Goal: Task Accomplishment & Management: Use online tool/utility

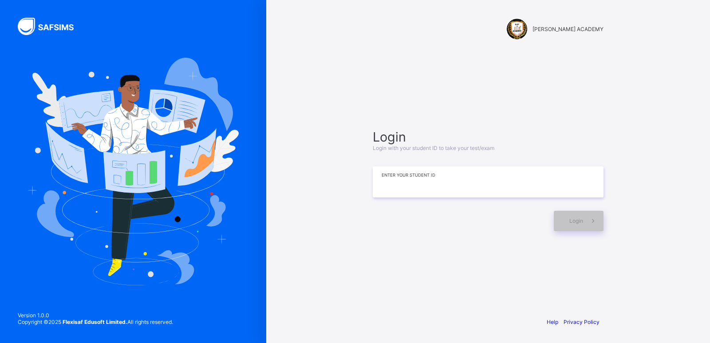
click at [519, 173] on input at bounding box center [488, 181] width 231 height 31
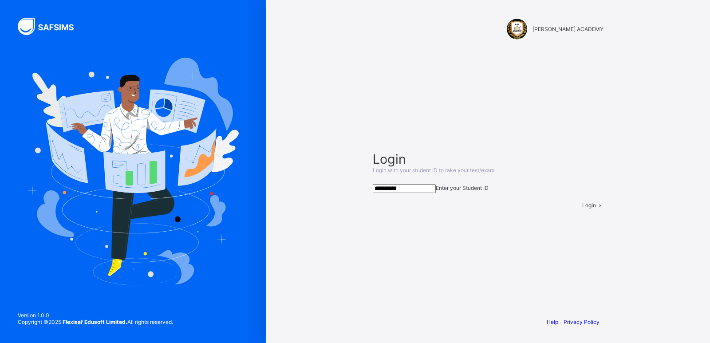
type input "**********"
click at [596, 208] on span at bounding box center [600, 205] width 8 height 7
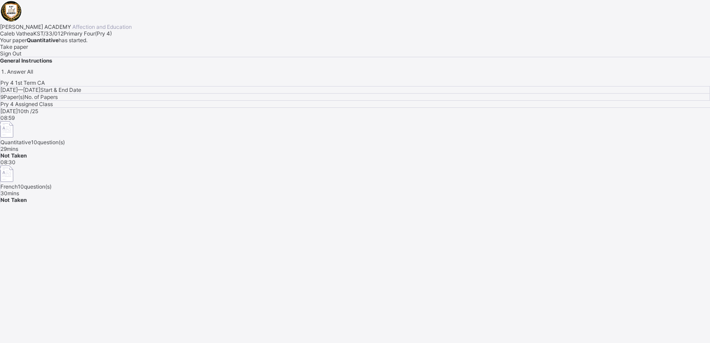
click at [28, 50] on span "Take paper" at bounding box center [14, 46] width 28 height 7
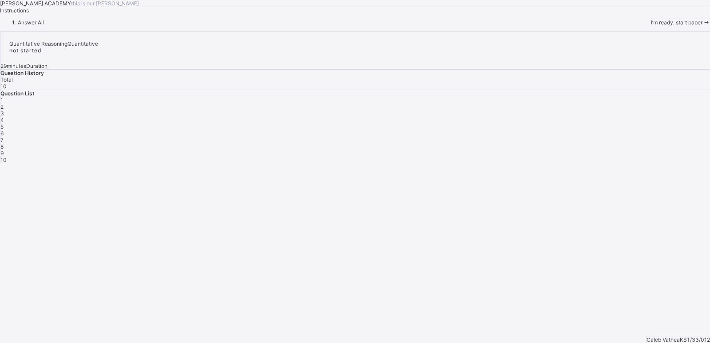
click at [702, 26] on span at bounding box center [706, 22] width 8 height 7
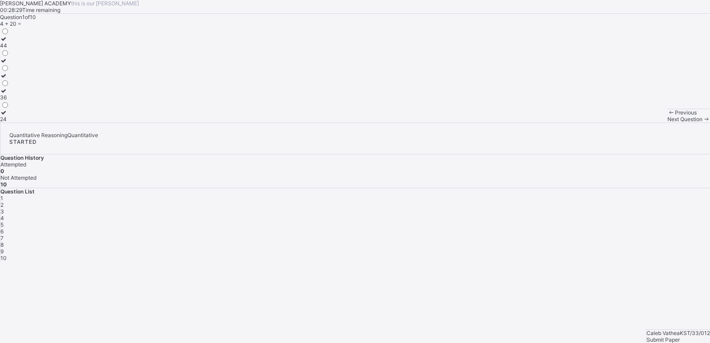
click at [9, 49] on div "44" at bounding box center [4, 45] width 9 height 7
click at [702, 122] on span at bounding box center [706, 119] width 8 height 7
click at [13, 107] on label "102" at bounding box center [6, 100] width 13 height 13
click at [702, 122] on span at bounding box center [706, 119] width 8 height 7
click at [9, 49] on div "48" at bounding box center [4, 45] width 9 height 7
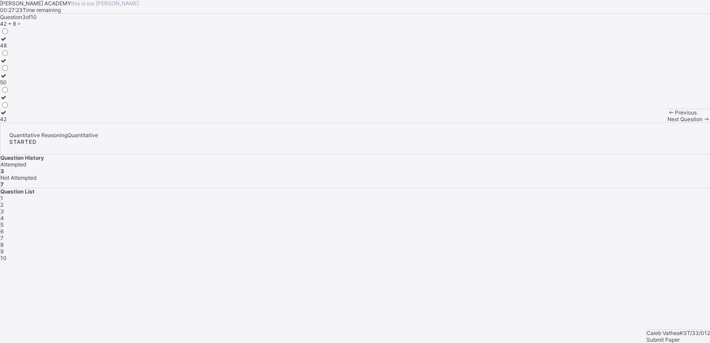
click at [702, 122] on span at bounding box center [706, 119] width 8 height 7
click at [9, 122] on div "52" at bounding box center [4, 119] width 9 height 7
click at [702, 122] on icon at bounding box center [706, 119] width 8 height 7
click at [23, 49] on div "800, 900" at bounding box center [11, 45] width 23 height 7
click at [702, 122] on icon at bounding box center [706, 119] width 8 height 7
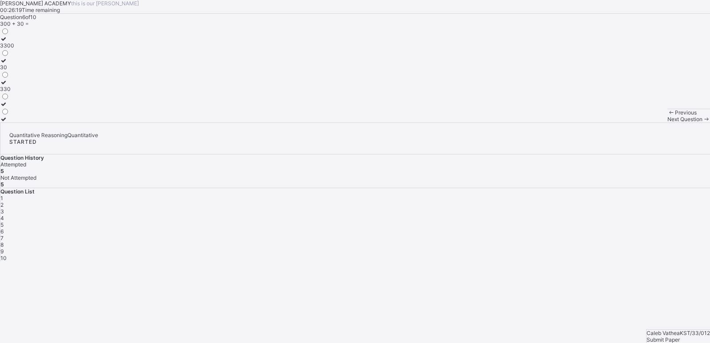
click at [213, 110] on div "Question 6 of 10 300 + 30 = 3300 30 330" at bounding box center [355, 68] width 710 height 109
click at [14, 49] on div "3300" at bounding box center [7, 45] width 14 height 7
click at [702, 122] on span at bounding box center [706, 119] width 8 height 7
click at [10, 101] on div "190" at bounding box center [5, 97] width 10 height 7
click at [10, 122] on div "99" at bounding box center [5, 119] width 10 height 7
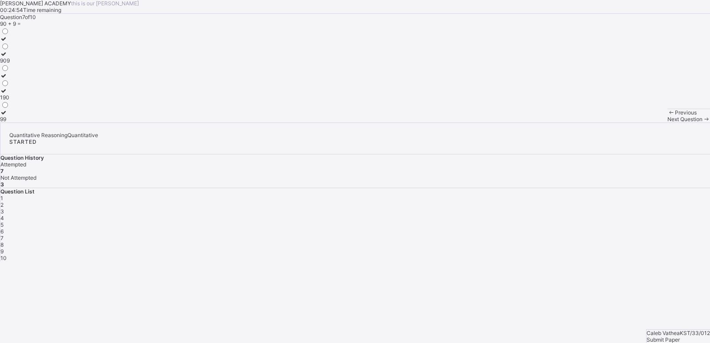
click at [702, 122] on span at bounding box center [706, 119] width 8 height 7
click at [9, 92] on label "51" at bounding box center [4, 85] width 9 height 13
click at [9, 49] on div "71" at bounding box center [4, 45] width 9 height 7
click at [9, 92] on label "51" at bounding box center [4, 85] width 9 height 13
click at [568, 248] on div "9" at bounding box center [354, 251] width 709 height 7
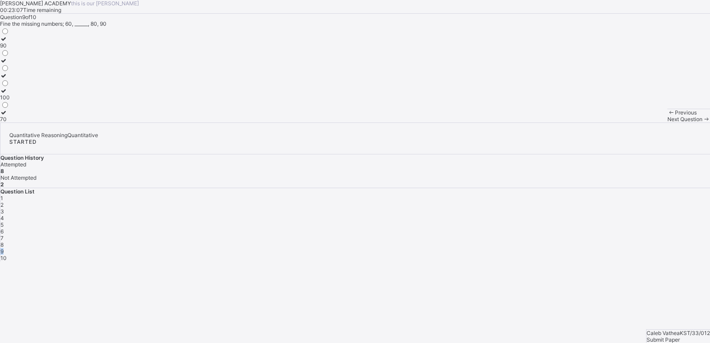
click at [568, 248] on div "9" at bounding box center [354, 251] width 709 height 7
click at [484, 122] on div "Question 9 of 10 Fine the missing numbers; 60, ______, 80, 90 90 100 70" at bounding box center [355, 68] width 710 height 109
click at [10, 122] on label "70" at bounding box center [5, 115] width 10 height 13
click at [702, 122] on span at bounding box center [706, 119] width 8 height 7
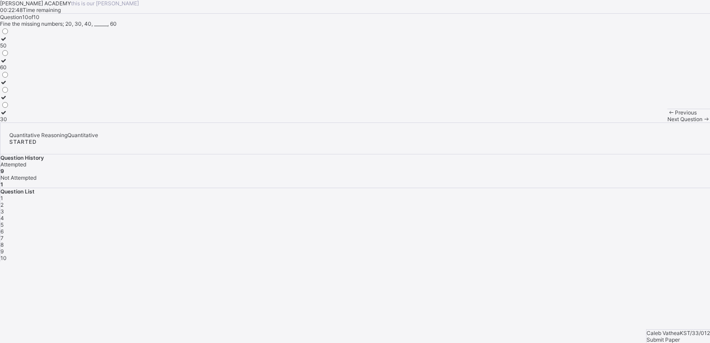
click at [9, 49] on label "50" at bounding box center [4, 41] width 9 height 13
click at [662, 336] on span "Submit Paper" at bounding box center [662, 339] width 33 height 7
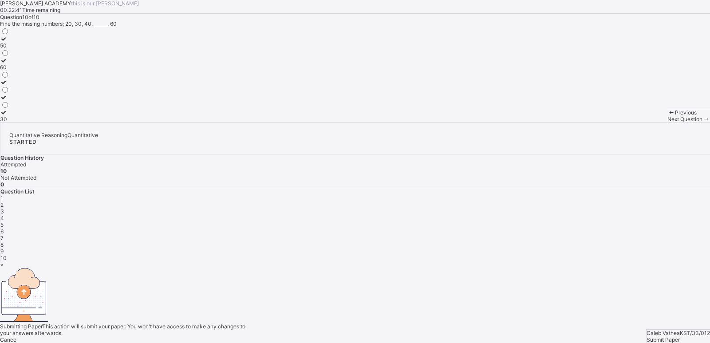
click at [45, 342] on span "Yes, Submit Paper" at bounding box center [22, 346] width 45 height 7
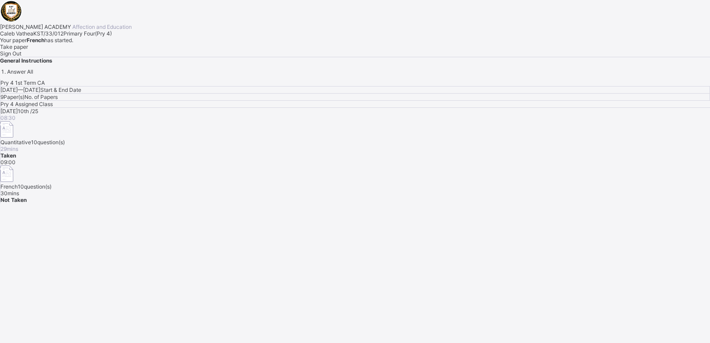
click at [28, 50] on span "Take paper" at bounding box center [14, 46] width 28 height 7
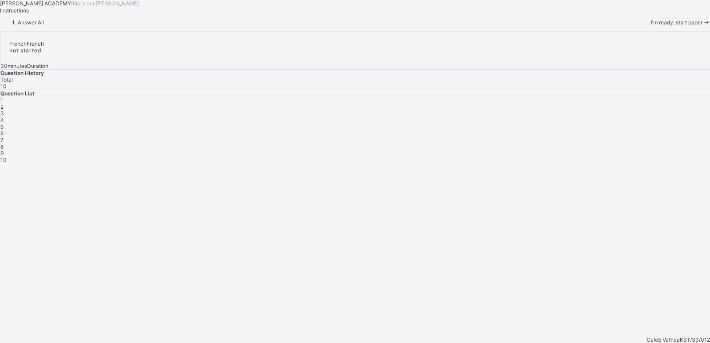
click at [651, 26] on span "I’m ready, start paper" at bounding box center [676, 22] width 51 height 7
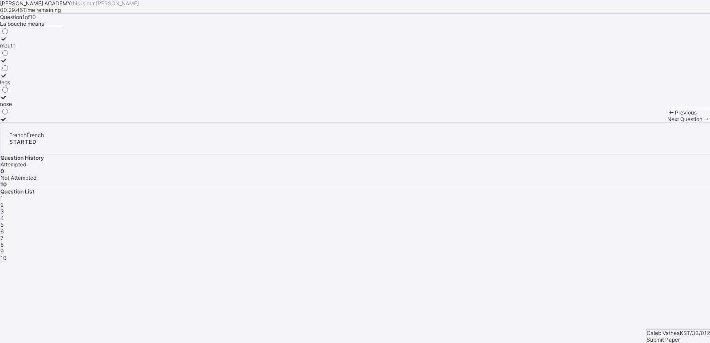
click at [16, 107] on label "nose" at bounding box center [8, 100] width 16 height 13
click at [702, 122] on span at bounding box center [706, 119] width 8 height 7
click at [71, 107] on div "what is your name?" at bounding box center [35, 104] width 71 height 7
click at [702, 122] on icon at bounding box center [706, 119] width 8 height 7
drag, startPoint x: 487, startPoint y: 328, endPoint x: 668, endPoint y: 283, distance: 187.3
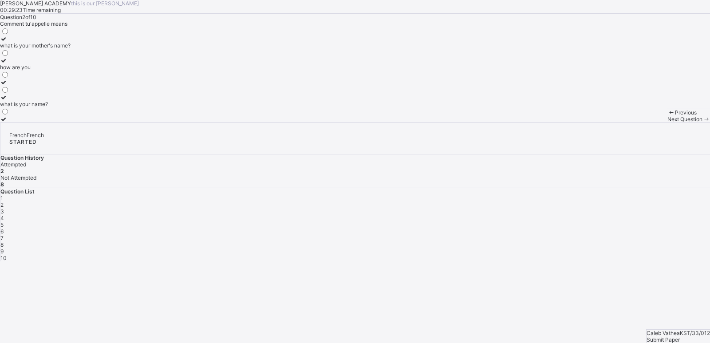
click at [702, 122] on icon at bounding box center [706, 119] width 8 height 7
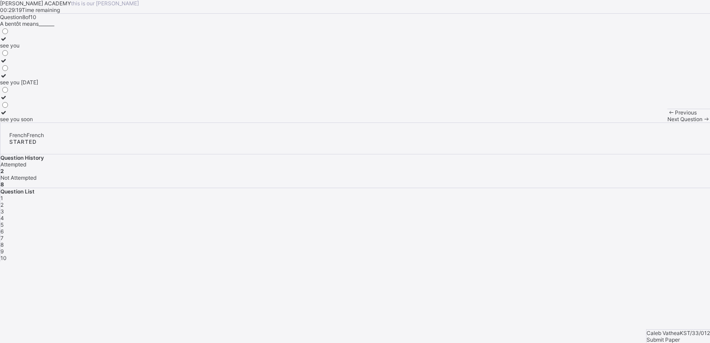
click at [4, 208] on span "3" at bounding box center [2, 211] width 4 height 7
click at [43, 101] on div "see you" at bounding box center [21, 97] width 43 height 7
click at [702, 122] on span at bounding box center [706, 119] width 8 height 7
click at [23, 86] on label "cousin" at bounding box center [11, 78] width 23 height 13
click at [702, 122] on span at bounding box center [706, 119] width 8 height 7
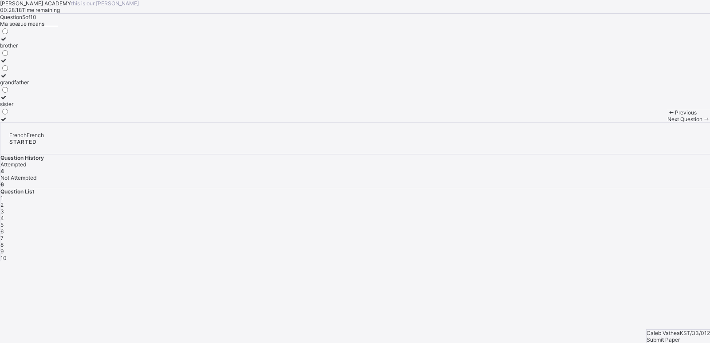
click at [29, 107] on div "sister" at bounding box center [14, 104] width 29 height 7
drag, startPoint x: 129, startPoint y: 208, endPoint x: 269, endPoint y: 260, distance: 149.8
click at [269, 122] on div "Question 5 of 10 Ma soᴂue means______ brother grandfather sister" at bounding box center [355, 68] width 710 height 109
click at [702, 122] on span at bounding box center [706, 119] width 8 height 7
click at [17, 122] on div "mother" at bounding box center [8, 119] width 17 height 7
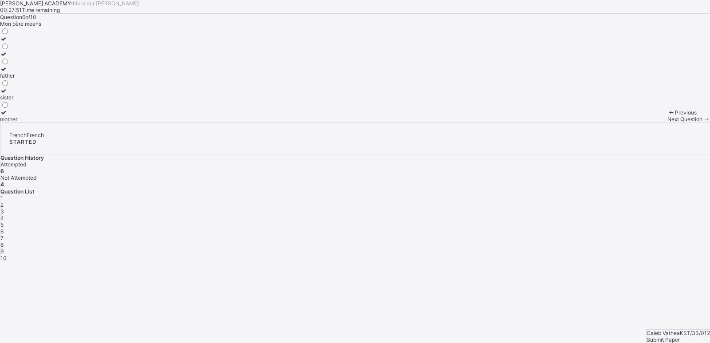
click at [17, 79] on div "father" at bounding box center [8, 75] width 17 height 7
click at [17, 122] on div "mother" at bounding box center [8, 119] width 17 height 7
click at [702, 122] on span at bounding box center [706, 119] width 8 height 7
click at [17, 49] on div "mother" at bounding box center [8, 45] width 17 height 7
click at [702, 122] on span at bounding box center [706, 119] width 8 height 7
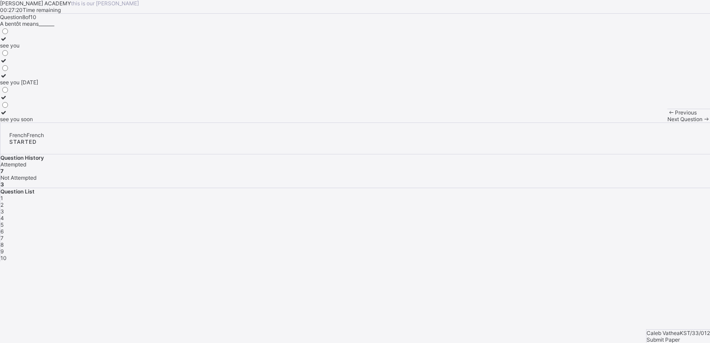
click at [38, 49] on div "see you" at bounding box center [19, 45] width 38 height 7
click at [38, 122] on div "see you soon" at bounding box center [19, 119] width 38 height 7
click at [702, 122] on span at bounding box center [706, 119] width 8 height 7
click at [38, 64] on div "sorry" at bounding box center [19, 60] width 38 height 7
click at [208, 122] on div "sorry see you on Monday come" at bounding box center [355, 74] width 710 height 95
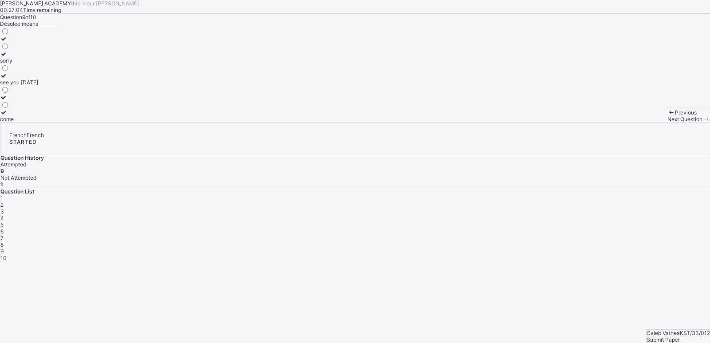
click at [38, 122] on div "come" at bounding box center [19, 119] width 38 height 7
click at [702, 122] on span at bounding box center [706, 119] width 8 height 7
click at [16, 64] on div "head" at bounding box center [8, 60] width 16 height 7
click at [668, 336] on span "Submit Paper" at bounding box center [662, 339] width 33 height 7
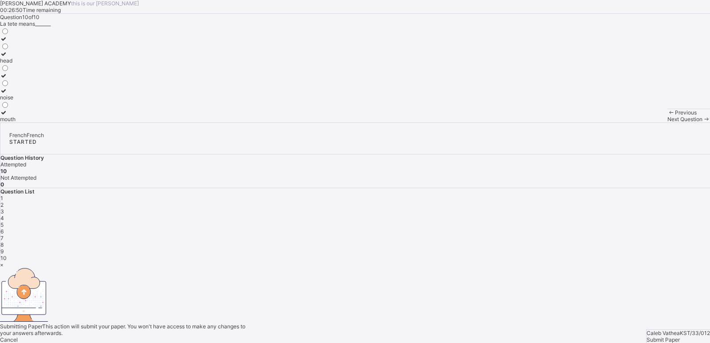
click at [381, 342] on div "Yes, Submit Paper" at bounding box center [355, 346] width 710 height 7
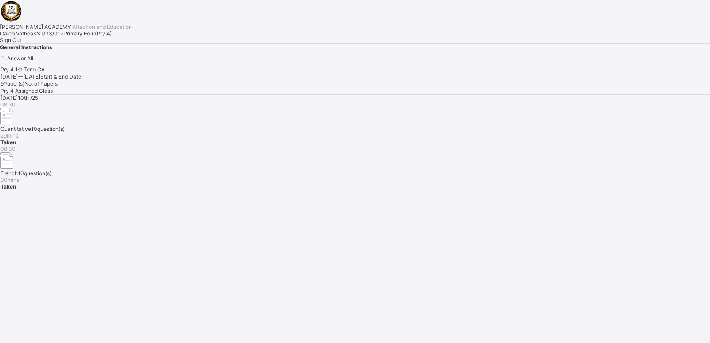
click at [21, 43] on span "Sign Out" at bounding box center [10, 40] width 21 height 7
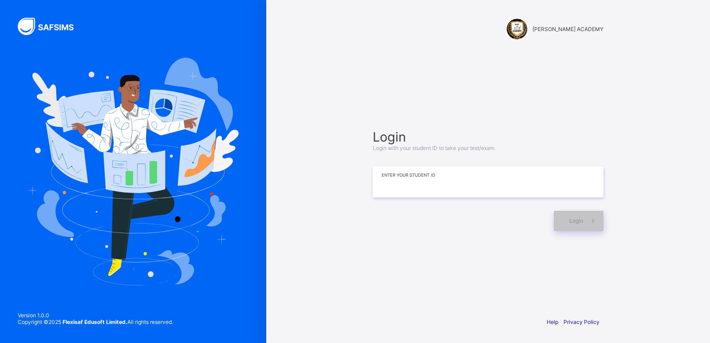
click at [520, 190] on input at bounding box center [488, 181] width 231 height 31
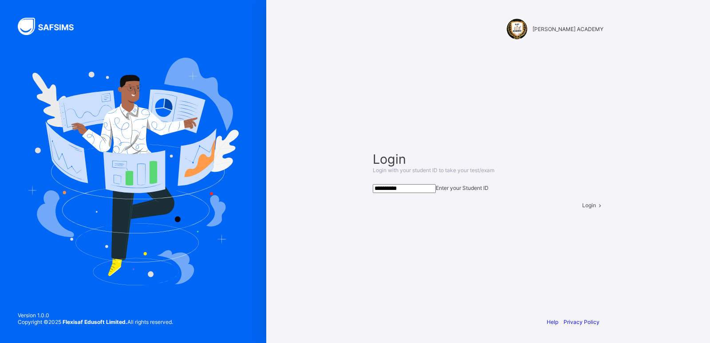
type input "**********"
click at [582, 208] on span "Login" at bounding box center [589, 205] width 14 height 7
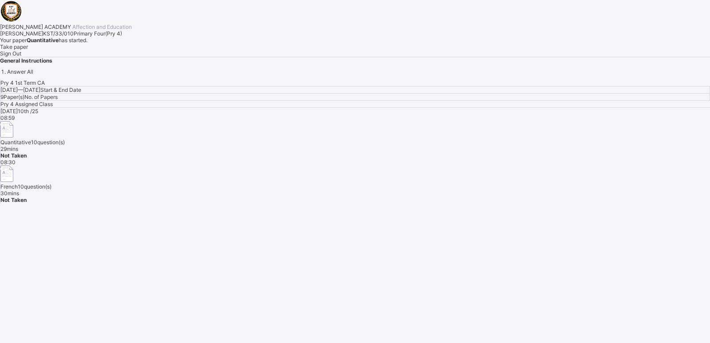
click at [122, 50] on div "Take paper" at bounding box center [355, 46] width 710 height 7
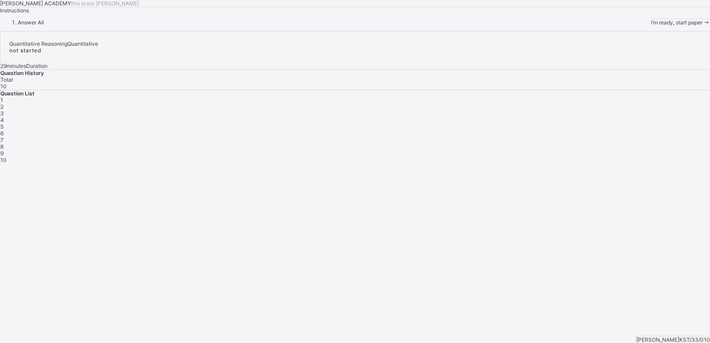
click at [702, 26] on span at bounding box center [706, 22] width 8 height 7
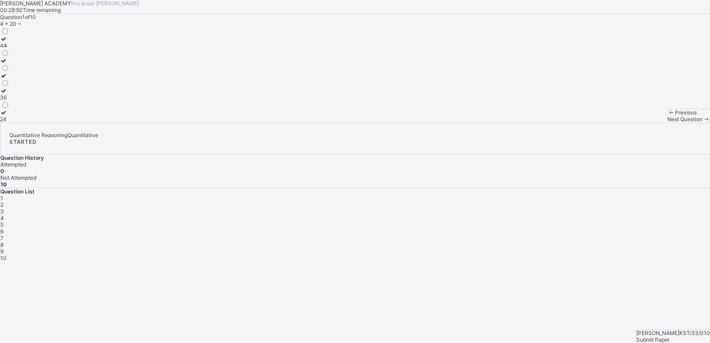
click at [9, 49] on div "44" at bounding box center [4, 45] width 9 height 7
click at [667, 122] on div "Next Question" at bounding box center [688, 119] width 43 height 7
click at [13, 107] on div "102" at bounding box center [6, 104] width 13 height 7
click at [667, 122] on span "Next Question" at bounding box center [684, 119] width 35 height 7
click at [9, 49] on div "48" at bounding box center [4, 45] width 9 height 7
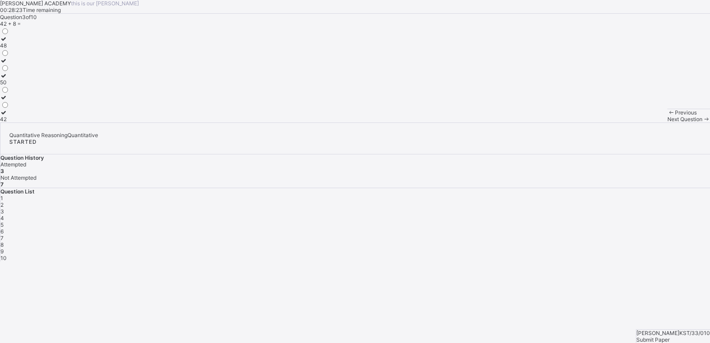
click at [667, 122] on div "Next Question" at bounding box center [688, 119] width 43 height 7
click at [9, 122] on div "52" at bounding box center [4, 119] width 9 height 7
click at [702, 122] on icon at bounding box center [706, 119] width 8 height 7
click at [23, 49] on div "800, 900" at bounding box center [11, 45] width 23 height 7
click at [668, 228] on div "6" at bounding box center [354, 231] width 709 height 7
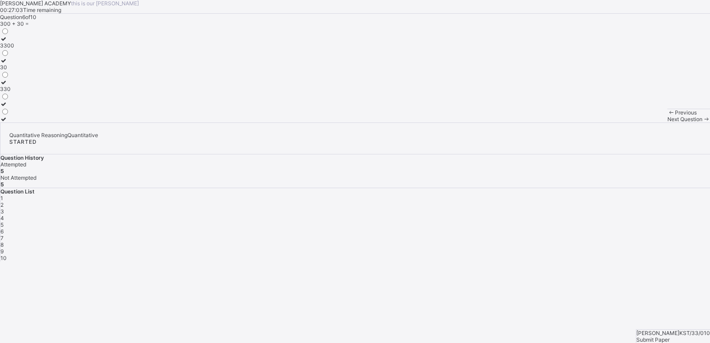
click at [14, 92] on div "330" at bounding box center [7, 89] width 14 height 7
click at [667, 122] on div "Next Question" at bounding box center [688, 119] width 43 height 7
click at [10, 101] on label "190" at bounding box center [5, 93] width 10 height 13
click at [667, 122] on div "Next Question" at bounding box center [688, 119] width 43 height 7
click at [9, 49] on label "71" at bounding box center [4, 41] width 9 height 13
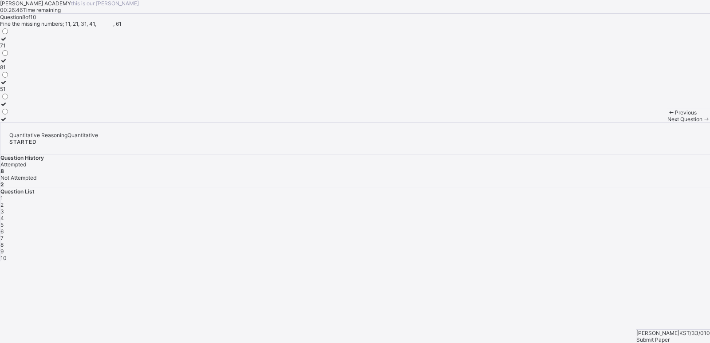
click at [667, 122] on span "Next Question" at bounding box center [684, 119] width 35 height 7
click at [10, 122] on label "70" at bounding box center [5, 115] width 10 height 13
click at [667, 122] on div "Next Question" at bounding box center [688, 119] width 43 height 7
click at [9, 49] on div "50" at bounding box center [4, 45] width 9 height 7
click at [669, 336] on div "Submit Paper" at bounding box center [673, 339] width 74 height 7
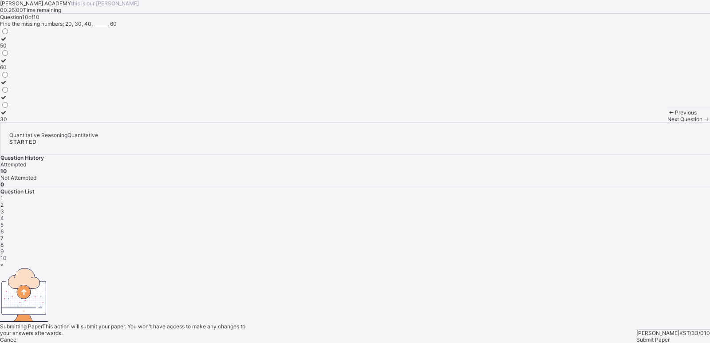
click at [45, 342] on span "Yes, Submit Paper" at bounding box center [22, 346] width 45 height 7
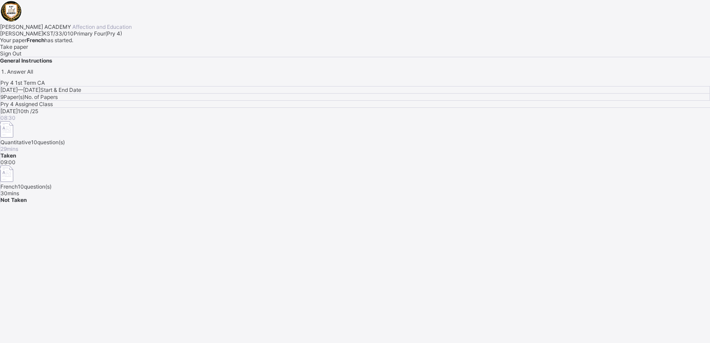
click at [114, 50] on div "Take paper" at bounding box center [355, 46] width 710 height 7
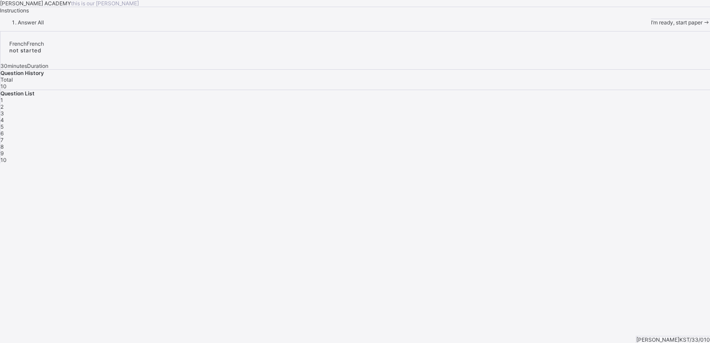
click at [651, 26] on span "I’m ready, start paper" at bounding box center [676, 22] width 51 height 7
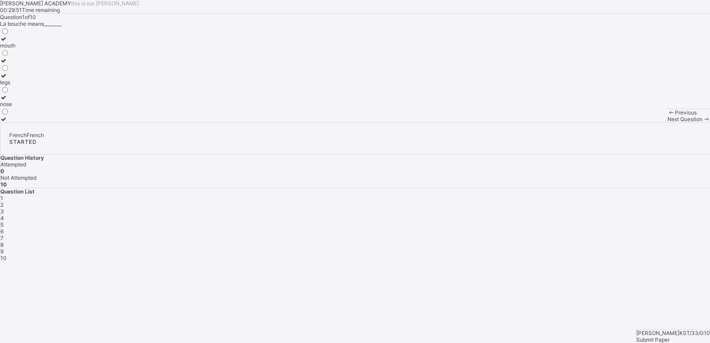
click at [16, 49] on div "mouth" at bounding box center [8, 45] width 16 height 7
click at [667, 122] on div "Next Question" at bounding box center [688, 119] width 43 height 7
click at [71, 107] on div "what is your name?" at bounding box center [35, 104] width 71 height 7
click at [702, 122] on span at bounding box center [706, 119] width 8 height 7
click at [43, 49] on div "come" at bounding box center [21, 45] width 43 height 7
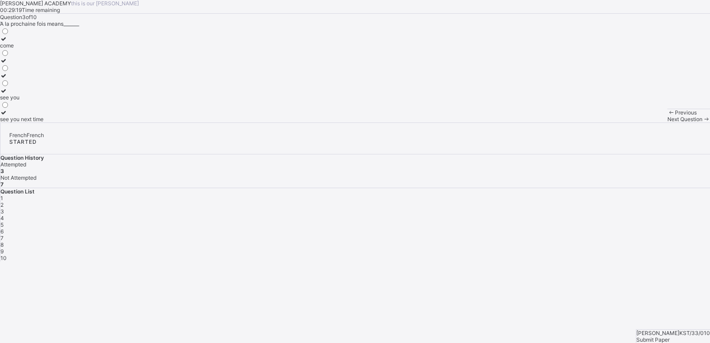
click at [667, 122] on span "Next Question" at bounding box center [684, 119] width 35 height 7
click at [199, 122] on div "cake cousin customer" at bounding box center [355, 74] width 710 height 95
click at [23, 86] on label "cousin" at bounding box center [11, 78] width 23 height 13
click at [23, 122] on div "customer" at bounding box center [11, 119] width 23 height 7
click at [667, 122] on span "Next Question" at bounding box center [684, 119] width 35 height 7
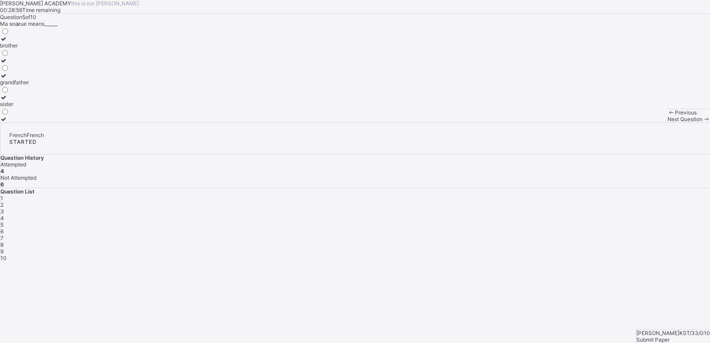
click at [29, 107] on div "sister" at bounding box center [14, 104] width 29 height 7
click at [667, 122] on span "Next Question" at bounding box center [684, 119] width 35 height 7
click at [17, 79] on div "father" at bounding box center [8, 75] width 17 height 7
click at [667, 122] on span "Next Question" at bounding box center [684, 119] width 35 height 7
click at [17, 49] on div "mother" at bounding box center [8, 45] width 17 height 7
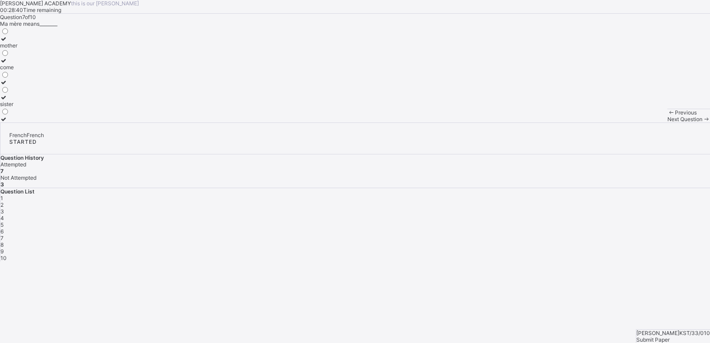
click at [667, 122] on div "Next Question" at bounding box center [688, 119] width 43 height 7
click at [38, 86] on div "see you on Monday" at bounding box center [19, 82] width 38 height 7
click at [4, 248] on span "9" at bounding box center [1, 251] width 3 height 7
click at [38, 64] on label "sorry" at bounding box center [19, 57] width 38 height 13
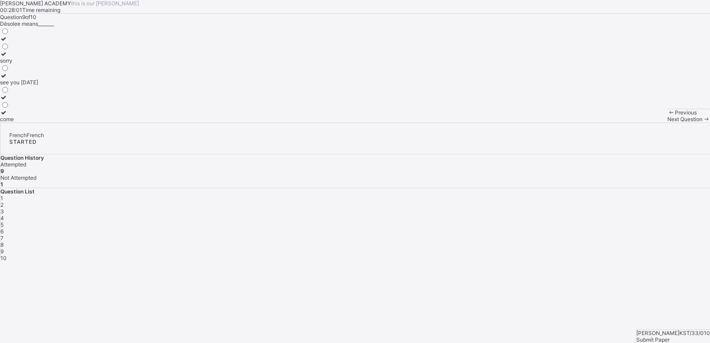
click at [702, 122] on span at bounding box center [706, 119] width 8 height 7
click at [16, 64] on label "head" at bounding box center [8, 57] width 16 height 13
click at [676, 336] on div "Submit Paper" at bounding box center [673, 339] width 74 height 7
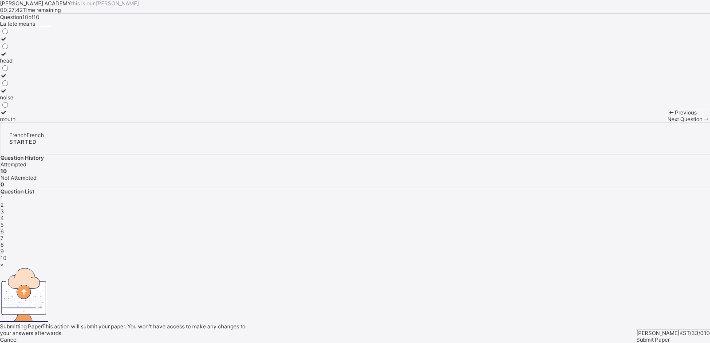
click at [45, 342] on span "Yes, Submit Paper" at bounding box center [22, 346] width 45 height 7
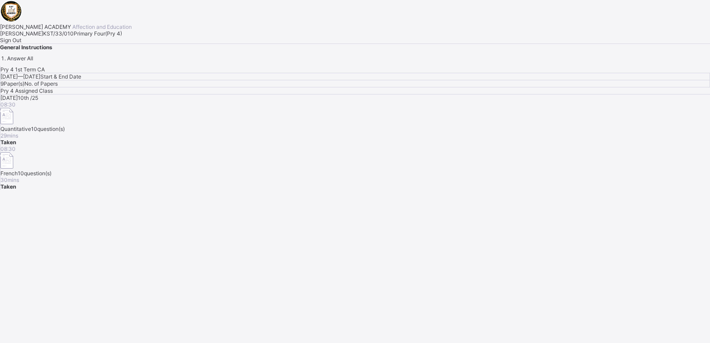
click at [21, 43] on span "Sign Out" at bounding box center [10, 40] width 21 height 7
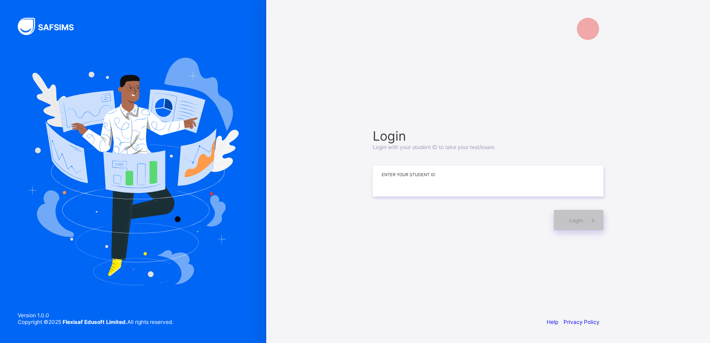
click at [493, 189] on input at bounding box center [488, 180] width 231 height 31
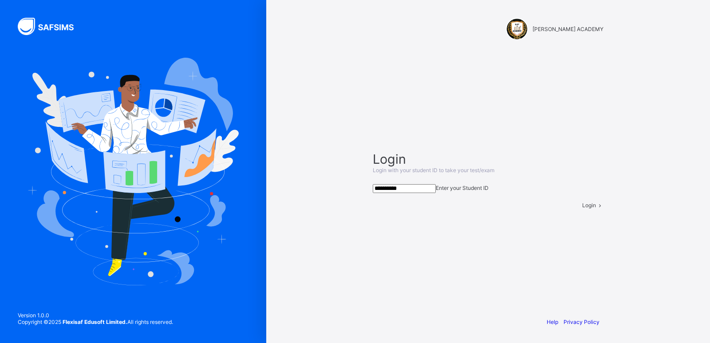
type input "**********"
click at [598, 208] on span at bounding box center [600, 205] width 8 height 7
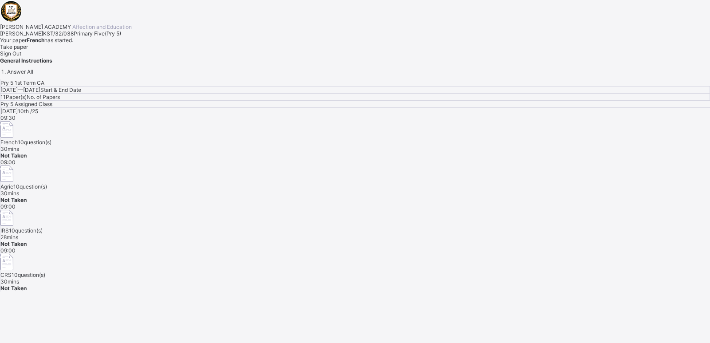
click at [110, 50] on div "Take paper" at bounding box center [355, 46] width 710 height 7
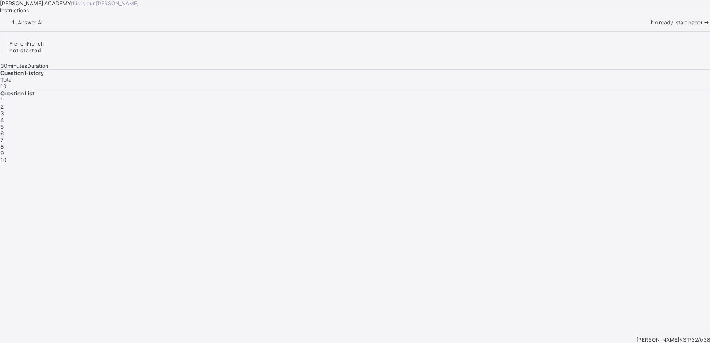
click at [651, 26] on div "I’m ready, start paper" at bounding box center [680, 22] width 59 height 7
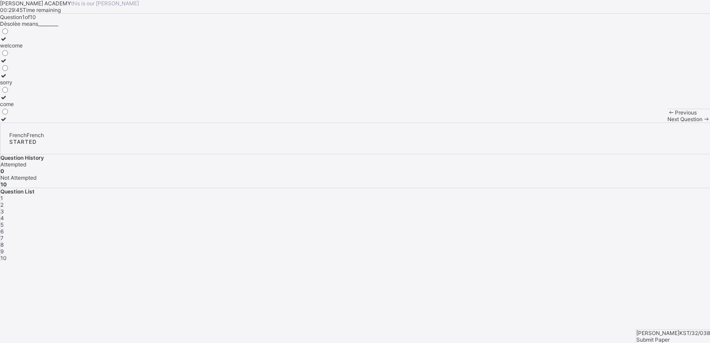
click at [23, 86] on label "sorry" at bounding box center [11, 78] width 23 height 13
click at [667, 122] on div "Next Question" at bounding box center [688, 119] width 43 height 7
click at [55, 49] on label "Praia" at bounding box center [27, 41] width 55 height 13
click at [667, 122] on div "Next Question" at bounding box center [688, 119] width 43 height 7
click at [55, 49] on label "Porto-NOVO" at bounding box center [27, 41] width 55 height 13
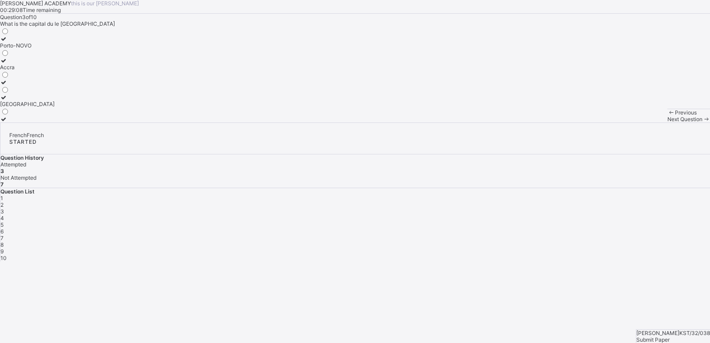
click at [667, 122] on div "Next Question" at bounding box center [688, 119] width 43 height 7
click at [85, 86] on div "[PERSON_NAME] is eating" at bounding box center [42, 82] width 85 height 7
click at [667, 122] on div "Next Question" at bounding box center [688, 119] width 43 height 7
click at [16, 122] on div "shoe" at bounding box center [8, 119] width 16 height 7
click at [667, 122] on div "Next Question" at bounding box center [688, 119] width 43 height 7
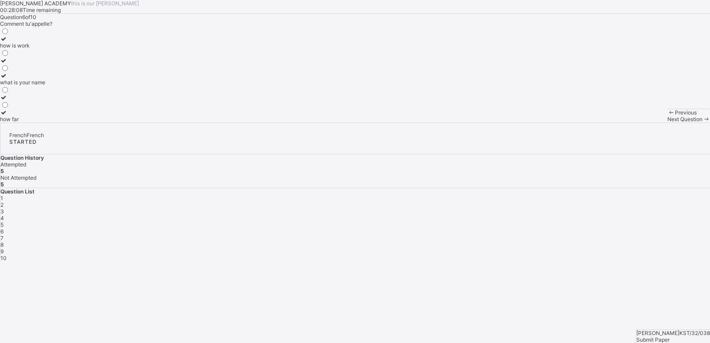
click at [45, 86] on label "what is your name" at bounding box center [22, 78] width 45 height 13
click at [667, 122] on span "Next Question" at bounding box center [684, 119] width 35 height 7
click at [55, 49] on div "Abuja" at bounding box center [27, 45] width 55 height 7
click at [667, 122] on div "Next Question" at bounding box center [688, 119] width 43 height 7
click at [62, 92] on div "the baby is crawling" at bounding box center [31, 89] width 62 height 7
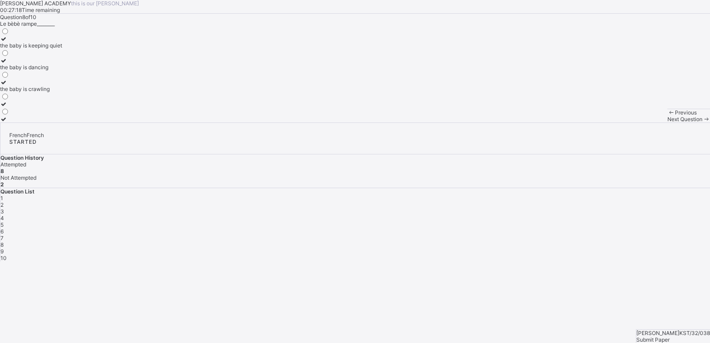
click at [667, 122] on div "Next Question" at bounding box center [688, 119] width 43 height 7
click at [40, 49] on div "Serah is praying" at bounding box center [20, 45] width 40 height 7
click at [667, 122] on div "Next Question" at bounding box center [688, 119] width 43 height 7
click at [14, 86] on label "ruler" at bounding box center [7, 78] width 14 height 13
click at [681, 336] on div "Submit Paper" at bounding box center [673, 339] width 74 height 7
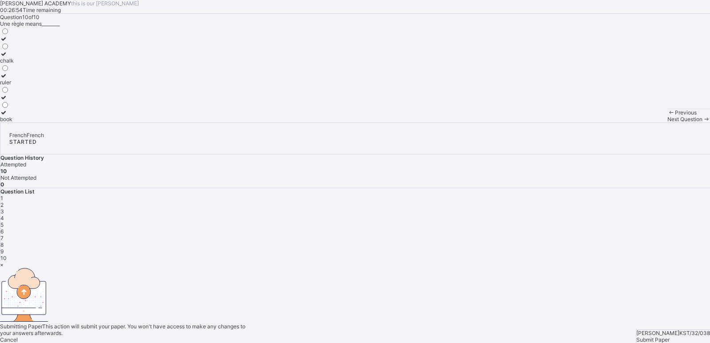
click at [45, 342] on span "Yes, Submit Paper" at bounding box center [22, 346] width 45 height 7
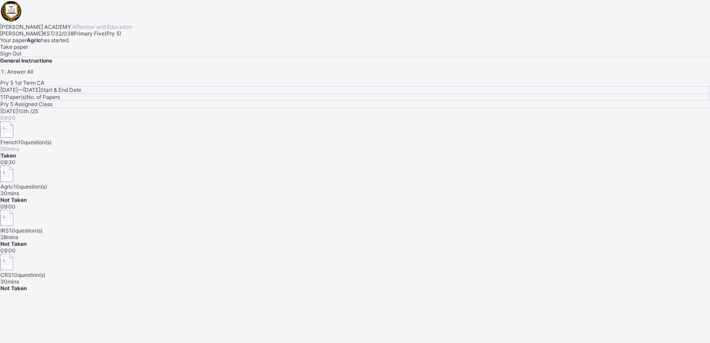
click at [28, 50] on span "Take paper" at bounding box center [14, 46] width 28 height 7
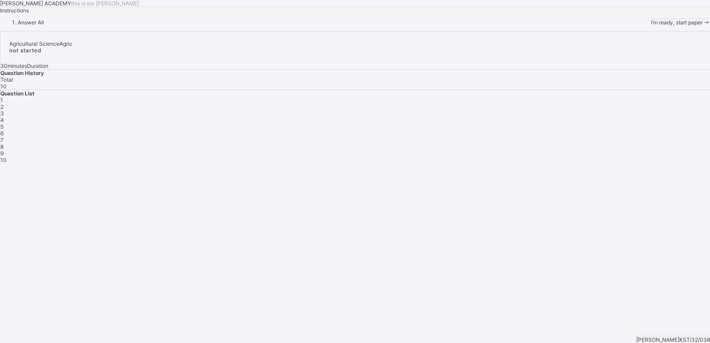
click at [651, 26] on div "I’m ready, start paper" at bounding box center [680, 22] width 59 height 7
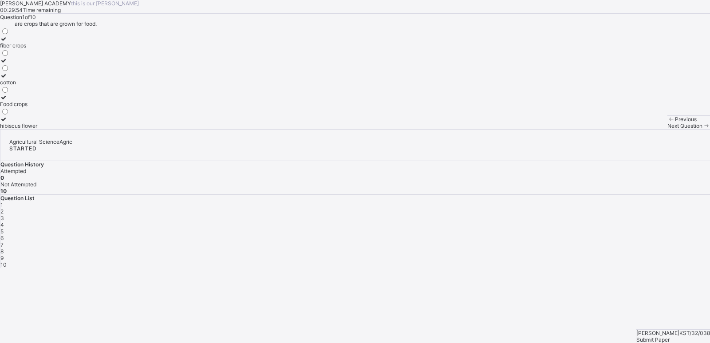
click at [37, 107] on div "Food crops" at bounding box center [18, 104] width 37 height 7
click at [667, 129] on div "Next Question" at bounding box center [688, 125] width 43 height 7
click at [13, 49] on div "two" at bounding box center [6, 45] width 13 height 7
click at [667, 129] on div "Next Question" at bounding box center [688, 125] width 43 height 7
click at [25, 114] on label "plants" at bounding box center [12, 107] width 25 height 13
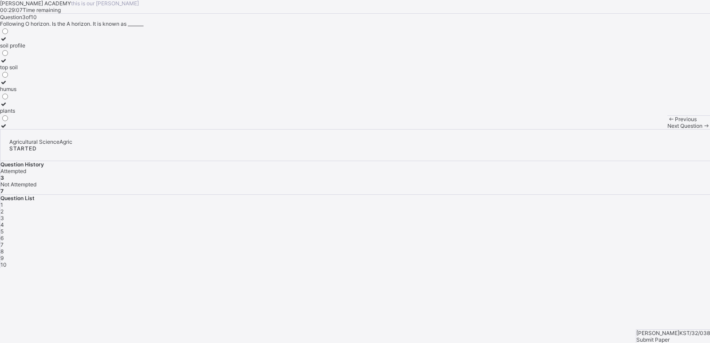
click at [667, 129] on div "Next Question" at bounding box center [688, 125] width 43 height 7
click at [52, 129] on div "Carbonic acid" at bounding box center [26, 125] width 52 height 7
click at [667, 129] on div "Next Question" at bounding box center [688, 125] width 43 height 7
drag, startPoint x: 146, startPoint y: 235, endPoint x: 103, endPoint y: 233, distance: 43.1
click at [59, 129] on div "Erosion" at bounding box center [29, 125] width 59 height 7
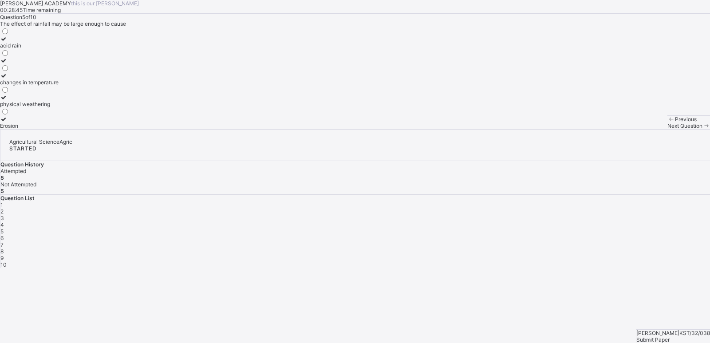
click at [59, 129] on div "Erosion" at bounding box center [29, 125] width 59 height 7
click at [667, 129] on div "Next Question" at bounding box center [688, 125] width 43 height 7
click at [59, 86] on div "chemical weathering" at bounding box center [29, 82] width 59 height 7
click at [667, 129] on div "Next Question" at bounding box center [688, 125] width 43 height 7
drag, startPoint x: 113, startPoint y: 176, endPoint x: 150, endPoint y: 180, distance: 37.5
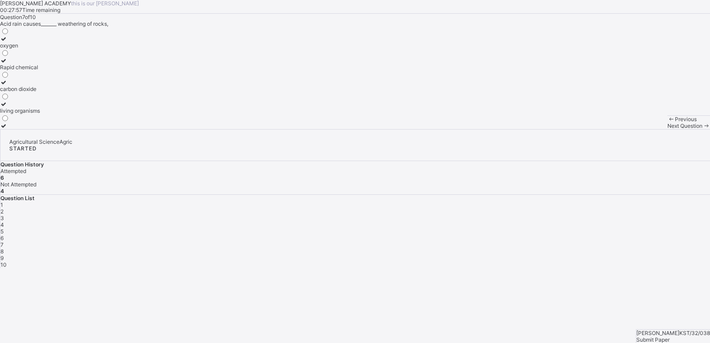
click at [40, 92] on label "carbon dioxide" at bounding box center [20, 85] width 40 height 13
click at [40, 92] on div "carbon dioxide" at bounding box center [20, 89] width 40 height 7
click at [667, 129] on div "Next Question" at bounding box center [688, 125] width 43 height 7
click at [26, 64] on div "Soil profile" at bounding box center [13, 60] width 26 height 7
click at [667, 129] on div "Next Question" at bounding box center [688, 125] width 43 height 7
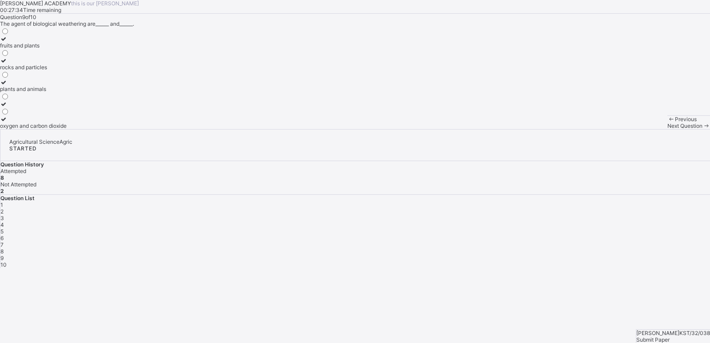
click at [667, 129] on div "Next Question" at bounding box center [688, 125] width 43 height 7
click at [570, 255] on div "9" at bounding box center [354, 258] width 709 height 7
click at [67, 92] on label "plants and animals" at bounding box center [33, 85] width 67 height 13
click at [667, 129] on div "Next Question" at bounding box center [688, 125] width 43 height 7
drag, startPoint x: 123, startPoint y: 236, endPoint x: 116, endPoint y: 232, distance: 7.9
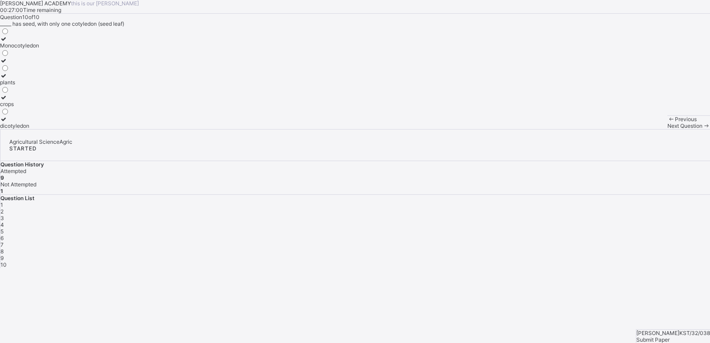
click at [39, 129] on div "dicotyledon" at bounding box center [19, 125] width 39 height 7
click at [675, 336] on div "Submit Paper" at bounding box center [673, 339] width 74 height 7
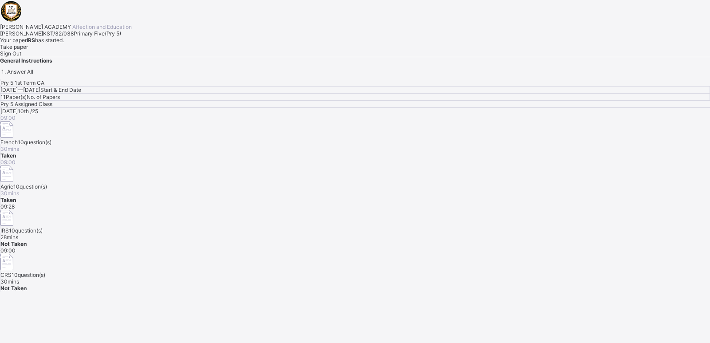
click at [28, 50] on span "Take paper" at bounding box center [14, 46] width 28 height 7
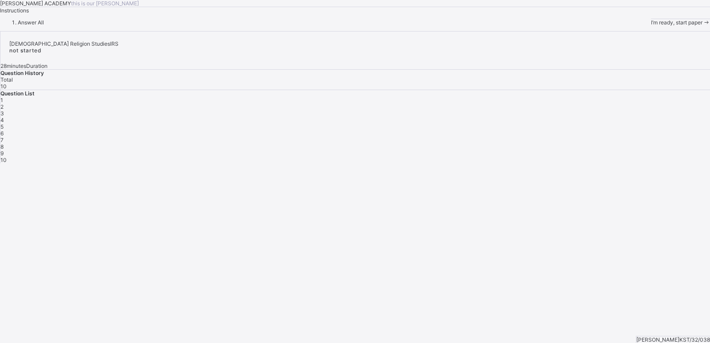
click at [651, 26] on div "I’m ready, start paper" at bounding box center [680, 22] width 59 height 7
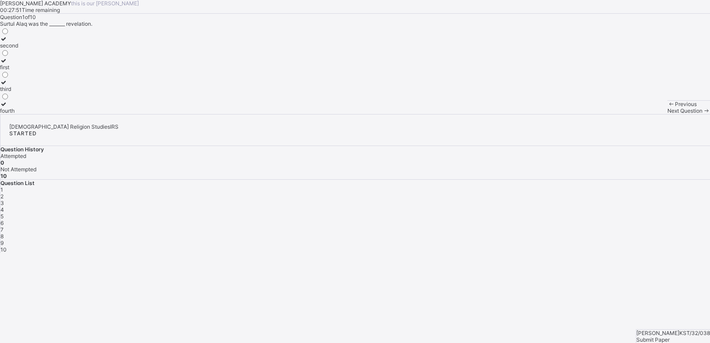
click at [671, 336] on div "Submit Paper" at bounding box center [673, 339] width 74 height 7
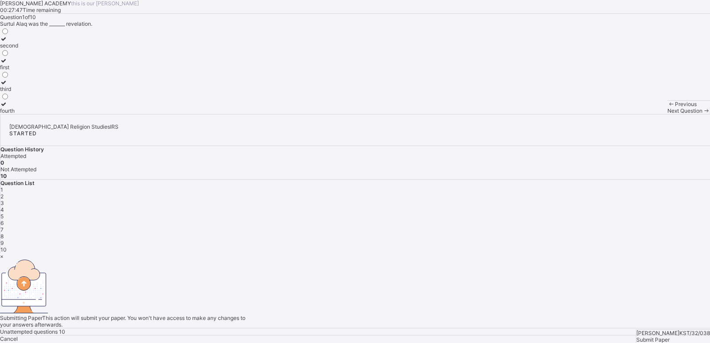
click at [45, 342] on span "Yes, Submit Paper" at bounding box center [22, 345] width 45 height 7
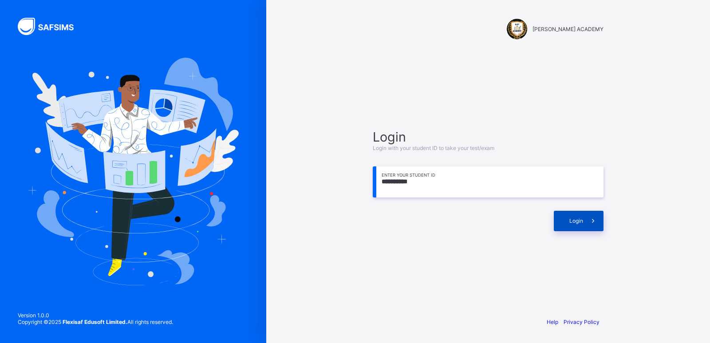
type input "**********"
click at [566, 214] on div "Login" at bounding box center [579, 221] width 50 height 20
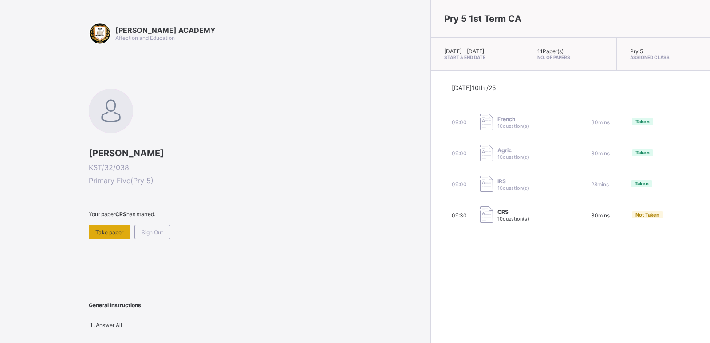
click at [111, 227] on div "Take paper" at bounding box center [109, 232] width 41 height 14
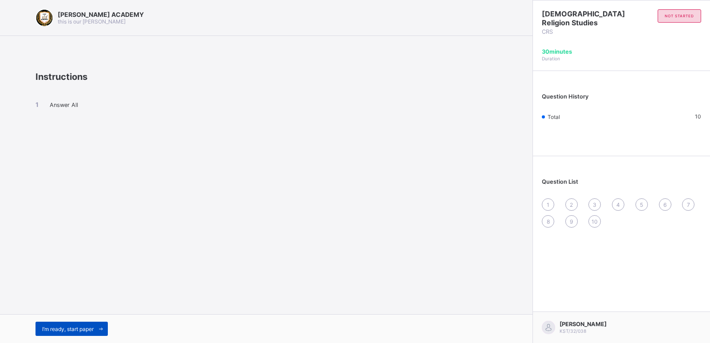
click at [60, 324] on div "I’m ready, start paper" at bounding box center [71, 329] width 72 height 14
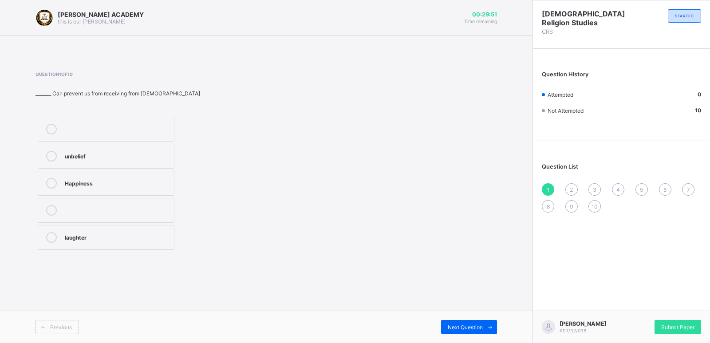
click at [94, 157] on div "unbelief" at bounding box center [117, 155] width 105 height 9
click at [471, 321] on div "Next Question" at bounding box center [469, 327] width 56 height 14
click at [99, 182] on div "lazy and busy body" at bounding box center [117, 182] width 105 height 9
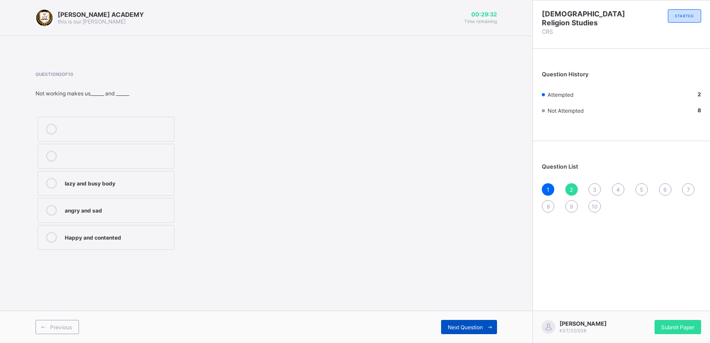
click at [464, 322] on div "Next Question" at bounding box center [469, 327] width 56 height 14
click at [142, 236] on div "Shepherd" at bounding box center [117, 236] width 105 height 9
click at [460, 324] on span "Next Question" at bounding box center [465, 327] width 35 height 7
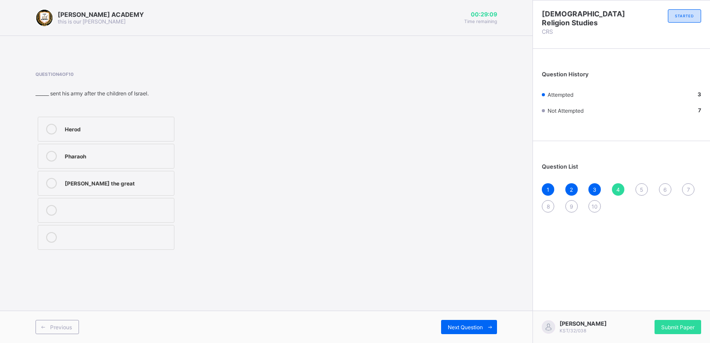
click at [127, 151] on div "Pharaoh" at bounding box center [117, 155] width 105 height 9
click at [457, 321] on div "Next Question" at bounding box center [469, 327] width 56 height 14
click at [140, 130] on div "Aero plane" at bounding box center [117, 128] width 105 height 9
click at [140, 129] on div "Aero plane" at bounding box center [117, 128] width 105 height 9
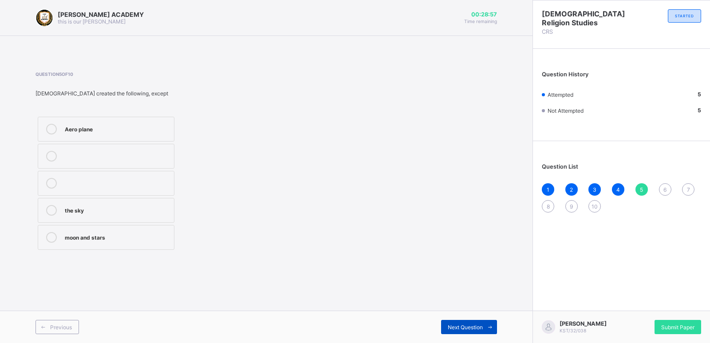
click at [457, 320] on div "Next Question" at bounding box center [469, 327] width 56 height 14
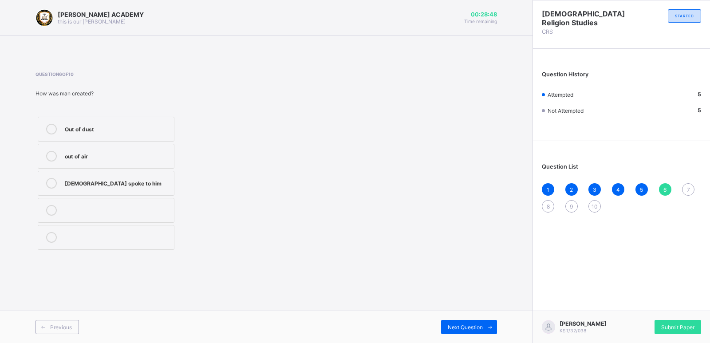
click at [118, 131] on div "Out of dust" at bounding box center [117, 128] width 105 height 9
click at [462, 322] on div "Next Question" at bounding box center [469, 327] width 56 height 14
click at [111, 184] on div "[PERSON_NAME]" at bounding box center [117, 182] width 105 height 9
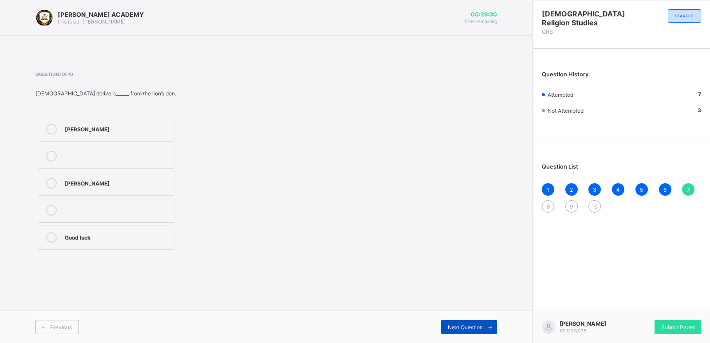
click at [467, 322] on div "Next Question" at bounding box center [469, 327] width 56 height 14
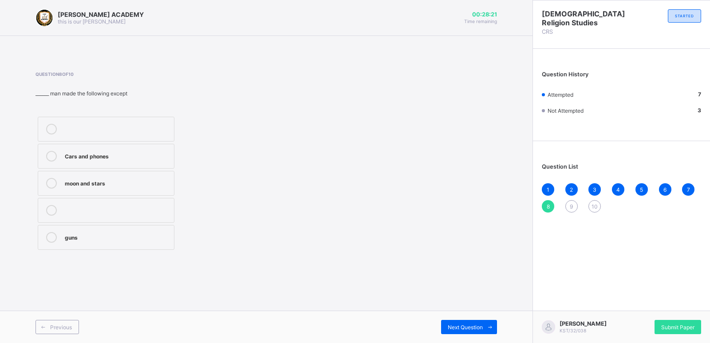
click at [151, 181] on div "moon and stars" at bounding box center [117, 182] width 105 height 9
click at [460, 321] on div "Next Question" at bounding box center [469, 327] width 56 height 14
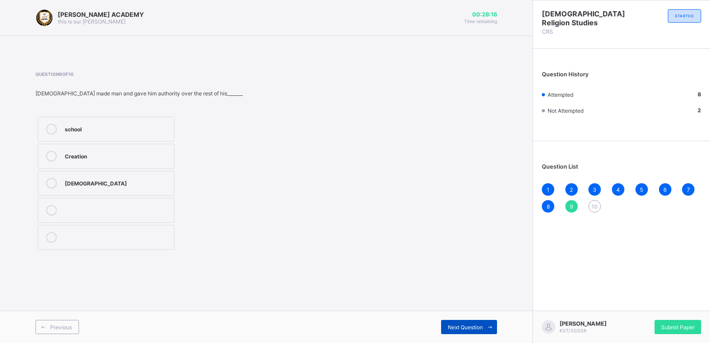
click at [460, 321] on div "Next Question" at bounding box center [469, 327] width 56 height 14
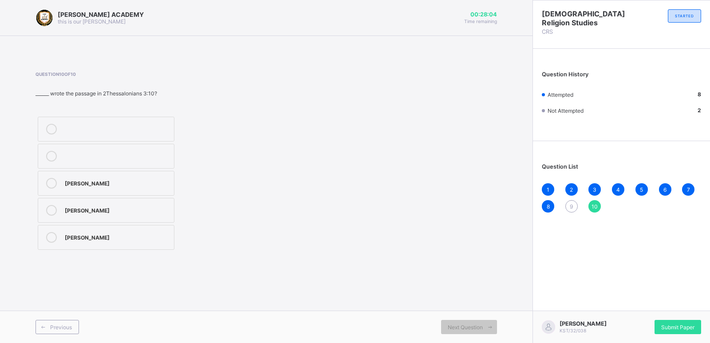
click at [102, 182] on div "[PERSON_NAME]" at bounding box center [117, 182] width 105 height 9
click at [570, 201] on div "9" at bounding box center [571, 206] width 12 height 12
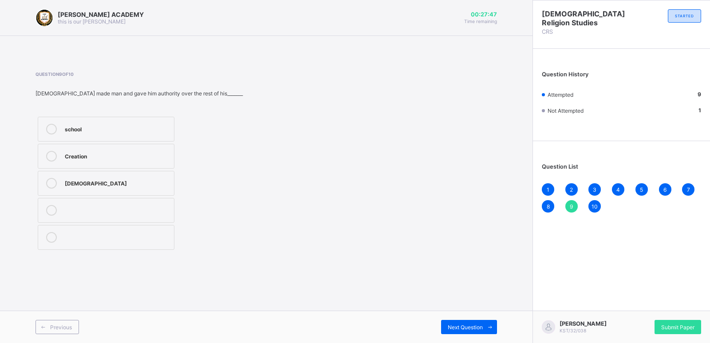
click at [140, 150] on label "Creation" at bounding box center [106, 156] width 137 height 25
click at [461, 323] on div "Next Question" at bounding box center [469, 327] width 56 height 14
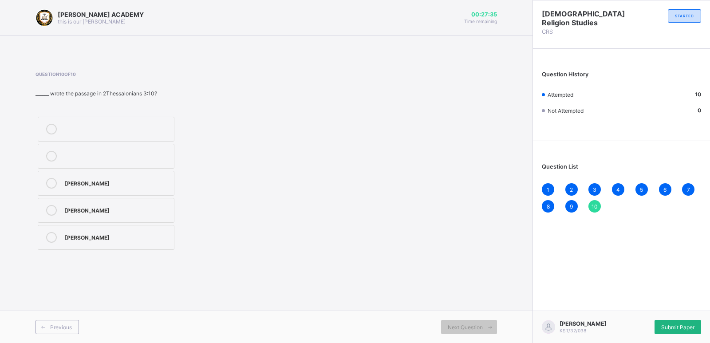
click at [675, 322] on div "Submit Paper" at bounding box center [677, 327] width 47 height 14
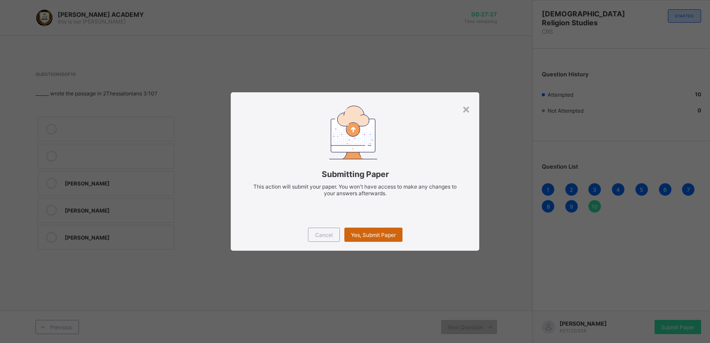
click at [377, 229] on div "Yes, Submit Paper" at bounding box center [373, 235] width 58 height 14
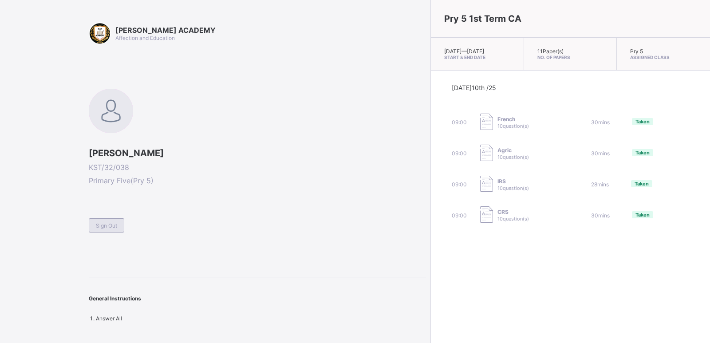
click at [110, 230] on div "Sign Out" at bounding box center [106, 225] width 35 height 14
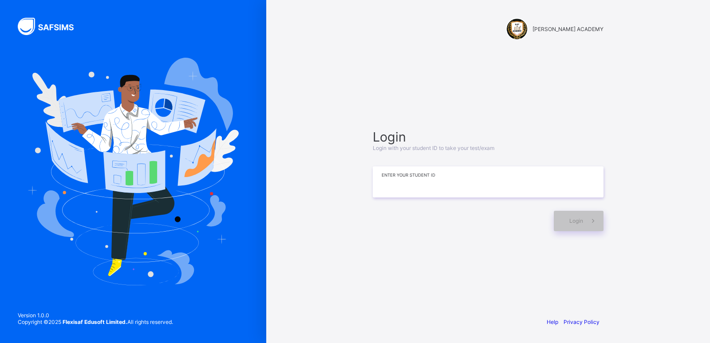
click at [480, 185] on input at bounding box center [488, 181] width 231 height 31
type input "**********"
click at [593, 215] on span at bounding box center [593, 221] width 20 height 20
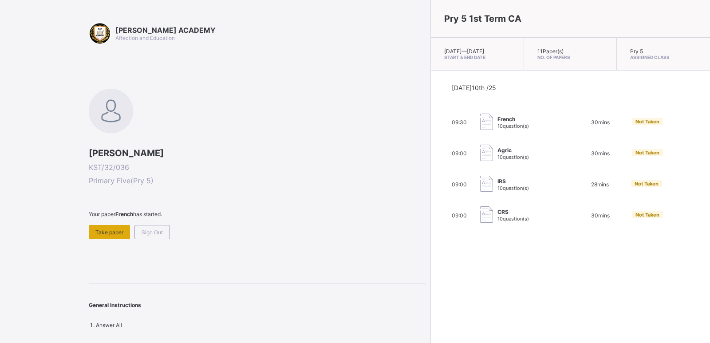
click at [102, 235] on span "Take paper" at bounding box center [109, 232] width 28 height 7
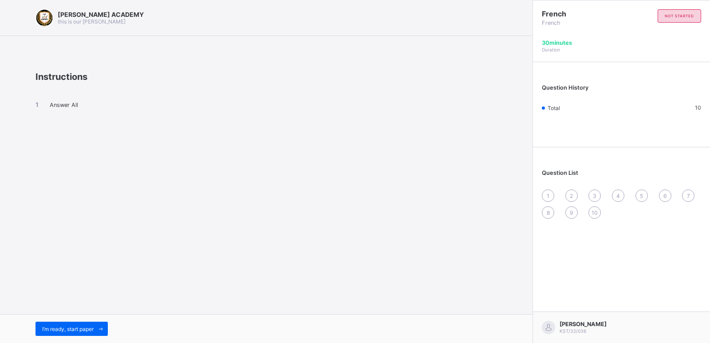
click at [548, 195] on span "1" at bounding box center [547, 196] width 3 height 7
click at [53, 323] on div "I’m ready, start paper" at bounding box center [71, 329] width 72 height 14
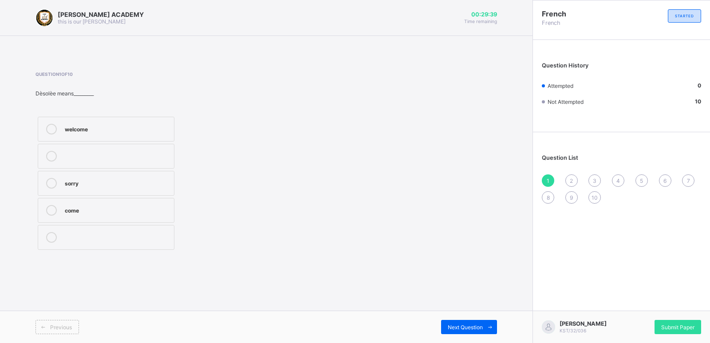
click at [161, 126] on div "welcome" at bounding box center [117, 128] width 105 height 9
drag, startPoint x: 161, startPoint y: 126, endPoint x: 484, endPoint y: 215, distance: 334.8
click at [484, 215] on div "Question 1 of 10 Dѐsolѐe means_________ welcome sorry come" at bounding box center [265, 161] width 461 height 181
click at [489, 322] on span at bounding box center [490, 327] width 14 height 14
click at [480, 324] on span "Next Question" at bounding box center [465, 327] width 35 height 7
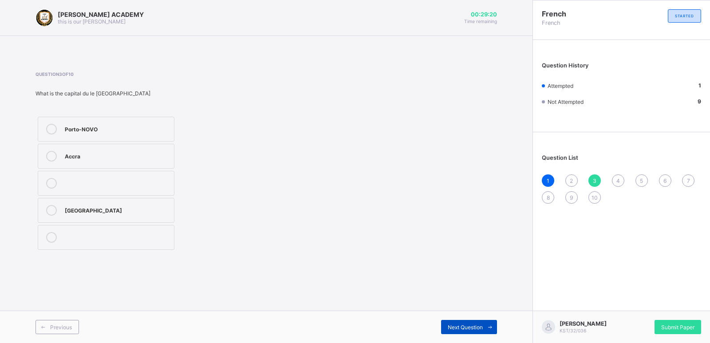
click at [480, 324] on span "Next Question" at bounding box center [465, 327] width 35 height 7
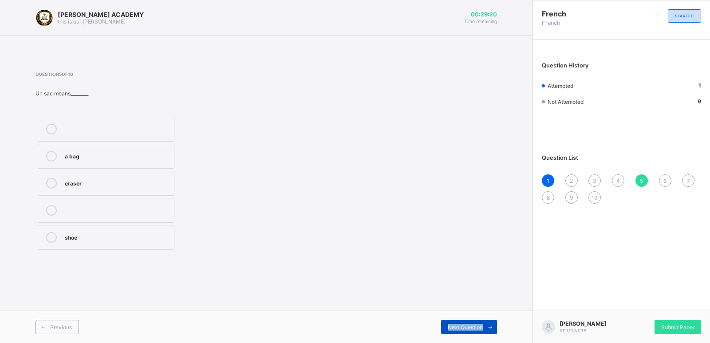
click at [480, 324] on span "Next Question" at bounding box center [465, 327] width 35 height 7
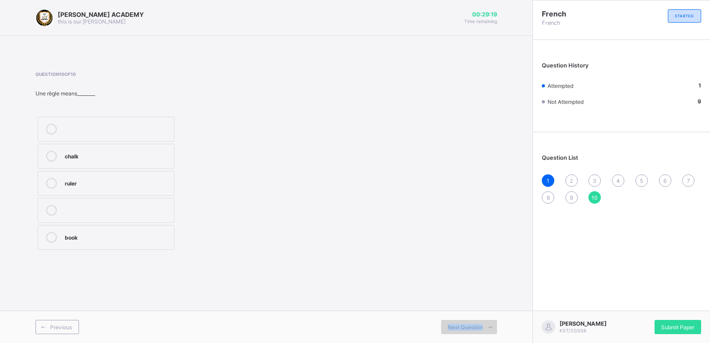
click at [480, 324] on span "Next Question" at bounding box center [465, 327] width 35 height 7
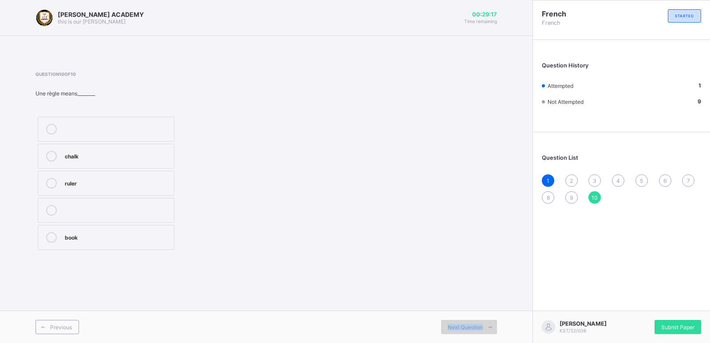
click at [480, 324] on span "Next Question" at bounding box center [465, 327] width 35 height 7
click at [547, 177] on span "1" at bounding box center [547, 180] width 3 height 7
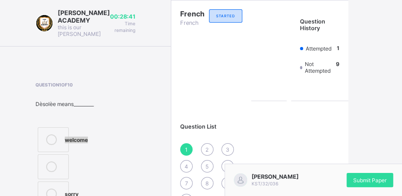
drag, startPoint x: 70, startPoint y: 157, endPoint x: 61, endPoint y: 155, distance: 9.0
click at [61, 155] on div "welcome sorry come" at bounding box center [52, 194] width 35 height 138
click at [61, 152] on label "welcome" at bounding box center [53, 139] width 31 height 25
click at [209, 21] on div "STARTED" at bounding box center [225, 15] width 33 height 13
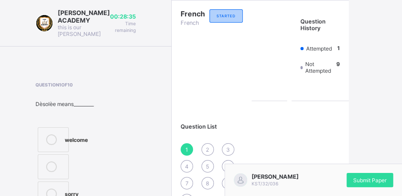
click at [209, 21] on div "STARTED" at bounding box center [225, 15] width 33 height 13
click at [216, 15] on span "STARTED" at bounding box center [225, 16] width 19 height 4
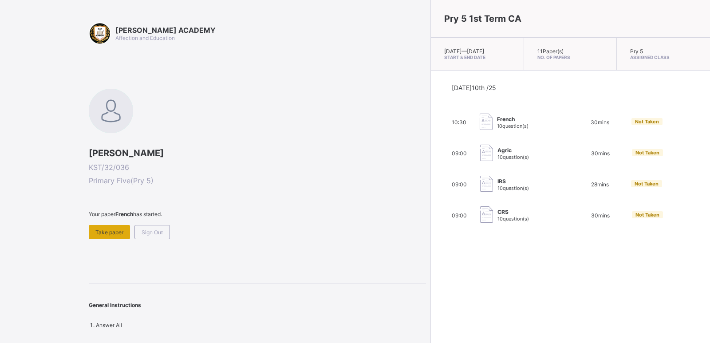
click at [102, 235] on span "Take paper" at bounding box center [109, 232] width 28 height 7
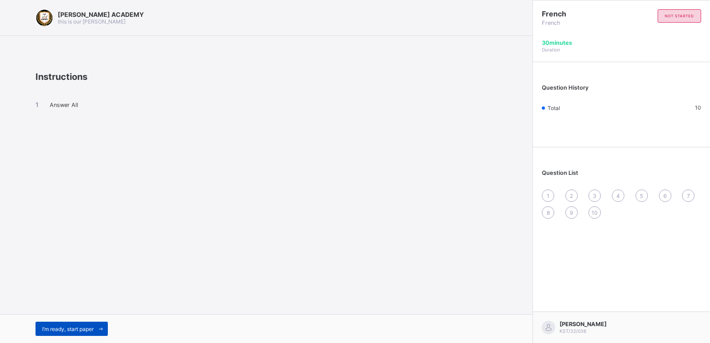
click at [97, 329] on span at bounding box center [101, 329] width 14 height 14
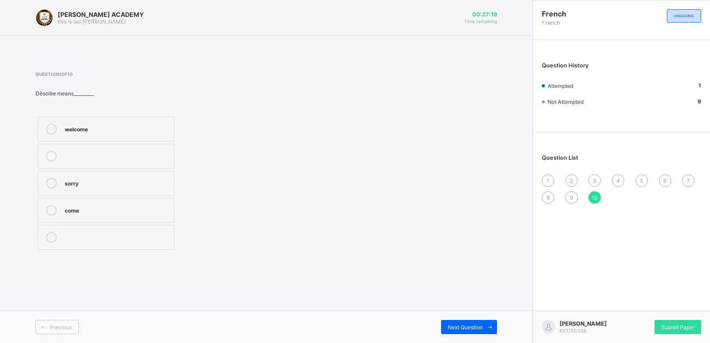
click at [55, 134] on div at bounding box center [52, 129] width 18 height 11
click at [452, 324] on span "Next Question" at bounding box center [465, 327] width 35 height 7
click at [150, 156] on div "Accra" at bounding box center [117, 155] width 105 height 9
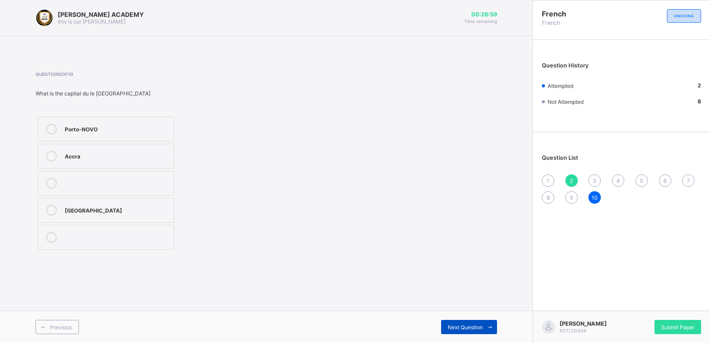
click at [456, 326] on span "Next Question" at bounding box center [465, 327] width 35 height 7
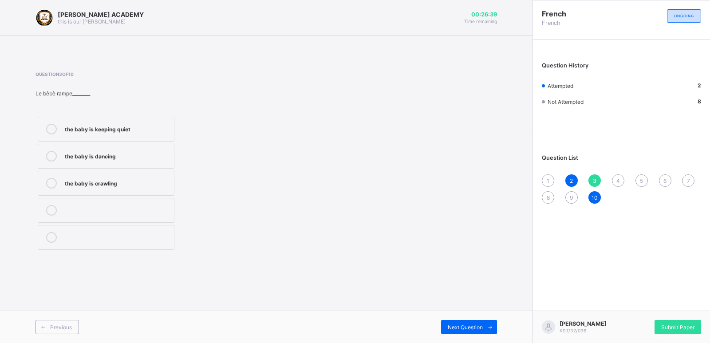
click at [97, 125] on div "the baby is keeping quiet" at bounding box center [117, 128] width 105 height 9
click at [459, 326] on span "Next Question" at bounding box center [465, 327] width 35 height 7
click at [130, 126] on div "Serah is praying" at bounding box center [117, 128] width 105 height 9
click at [450, 319] on div "Previous Next Question" at bounding box center [266, 327] width 532 height 32
click at [455, 322] on div "Next Question" at bounding box center [469, 327] width 56 height 14
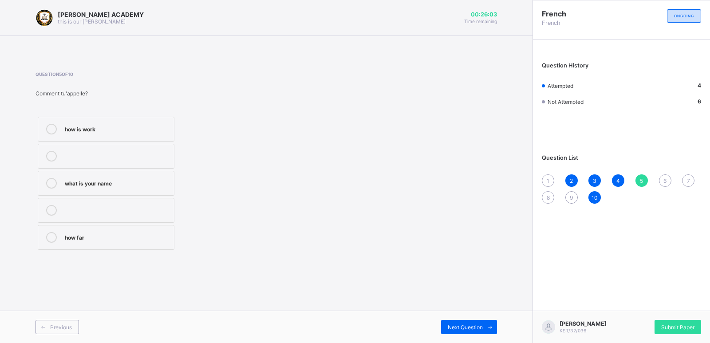
click at [152, 187] on div "what is your name" at bounding box center [117, 183] width 105 height 11
click at [456, 322] on div "Next Question" at bounding box center [469, 327] width 56 height 14
click at [160, 205] on div "[GEOGRAPHIC_DATA]" at bounding box center [117, 209] width 105 height 9
click at [543, 180] on div "1" at bounding box center [548, 180] width 12 height 12
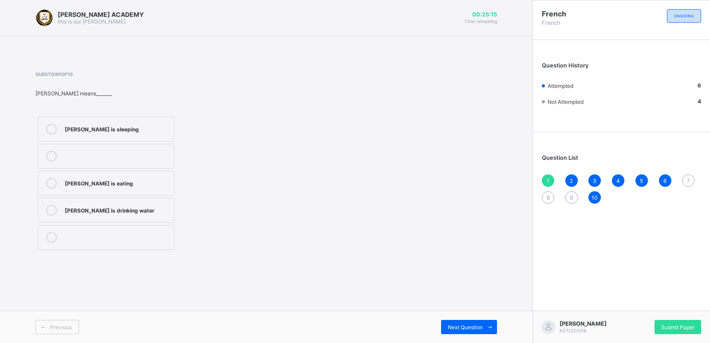
click at [161, 129] on div "[PERSON_NAME] is sleeping" at bounding box center [117, 128] width 105 height 9
click at [485, 326] on span at bounding box center [490, 327] width 14 height 14
click at [687, 181] on span "7" at bounding box center [688, 180] width 3 height 7
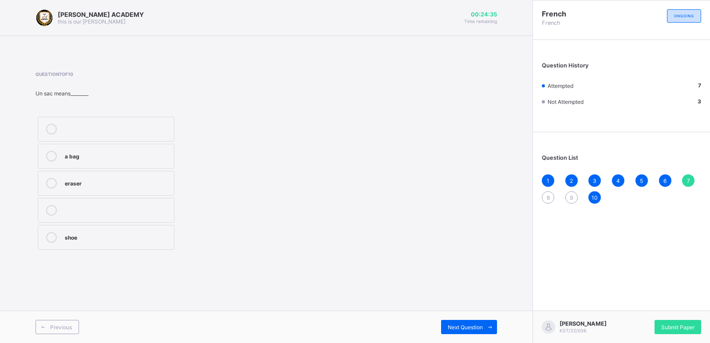
click at [176, 178] on div "a bag eraser shoe" at bounding box center [105, 183] width 141 height 138
click at [145, 150] on label "a bag" at bounding box center [106, 156] width 137 height 25
click at [470, 320] on div "Next Question" at bounding box center [469, 327] width 56 height 14
click at [167, 156] on div "chalk" at bounding box center [117, 155] width 105 height 9
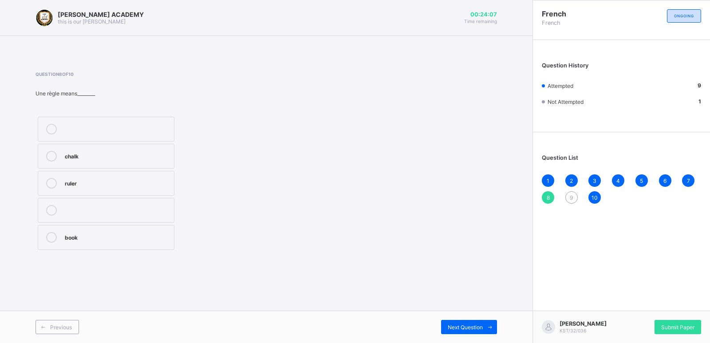
click at [142, 236] on div "book" at bounding box center [117, 236] width 105 height 9
click at [489, 324] on icon at bounding box center [490, 327] width 7 height 6
click at [141, 208] on div "Niamey" at bounding box center [117, 209] width 105 height 9
click at [167, 133] on div "Praia" at bounding box center [117, 129] width 105 height 11
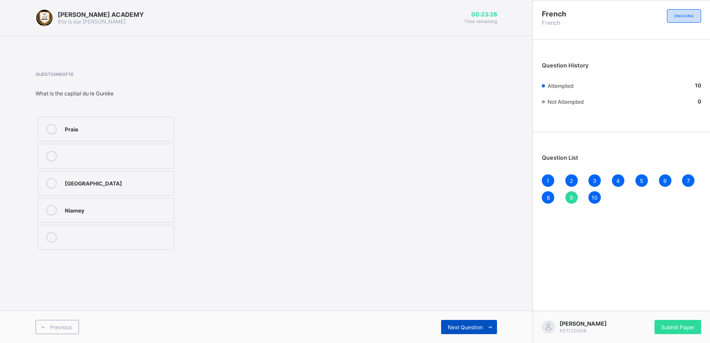
click at [460, 324] on span "Next Question" at bounding box center [465, 327] width 35 height 7
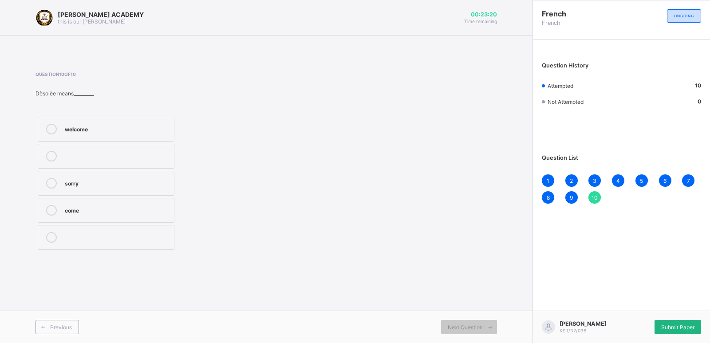
click at [668, 327] on span "Submit Paper" at bounding box center [677, 327] width 33 height 7
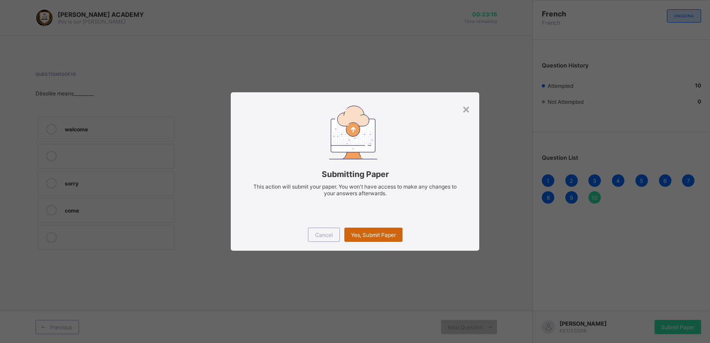
click at [373, 238] on span "Yes, Submit Paper" at bounding box center [373, 235] width 45 height 7
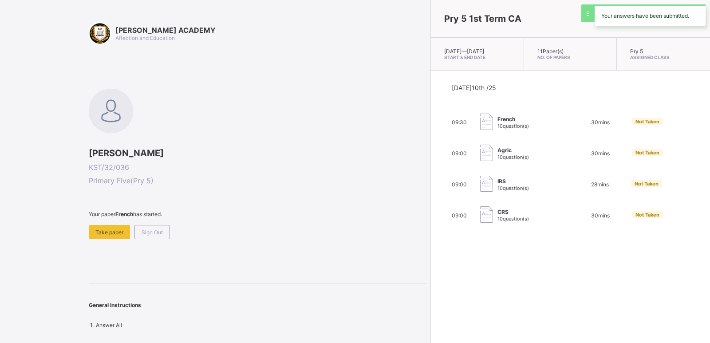
click at [431, 237] on div "Today 10th /25 09:30 French 10 question(s) 30 mins Not Taken 09:00 Agric 10 que…" at bounding box center [570, 154] width 279 height 167
click at [109, 231] on span "Take paper" at bounding box center [109, 232] width 28 height 7
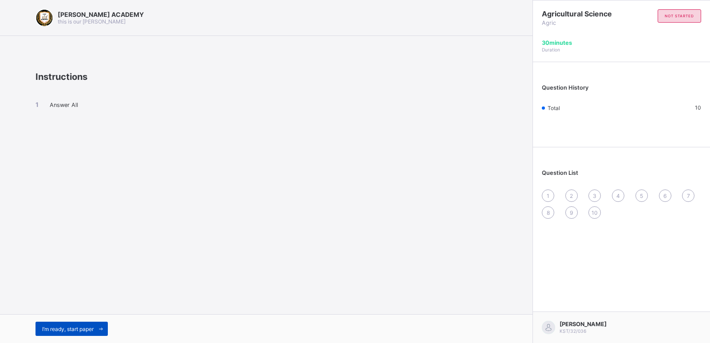
click at [85, 331] on span "I’m ready, start paper" at bounding box center [67, 329] width 51 height 7
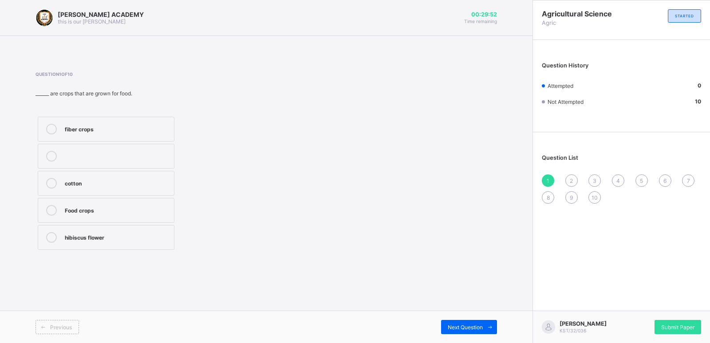
click at [143, 216] on label "Food crops" at bounding box center [106, 210] width 137 height 25
click at [481, 325] on span "Next Question" at bounding box center [465, 327] width 35 height 7
click at [141, 173] on label "Five" at bounding box center [106, 183] width 137 height 25
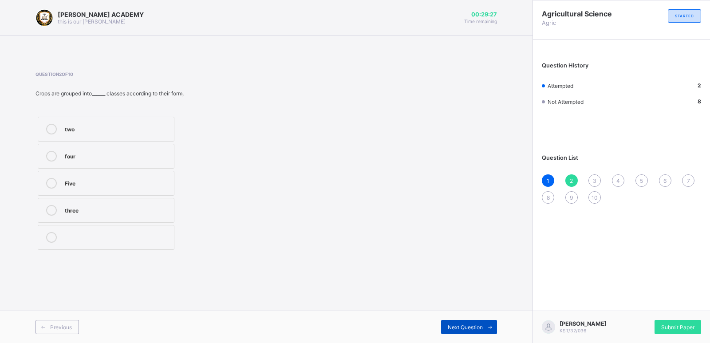
click at [465, 324] on span "Next Question" at bounding box center [465, 327] width 35 height 7
click at [159, 157] on div "top soil" at bounding box center [117, 155] width 105 height 9
click at [457, 318] on div "Previous Next Question" at bounding box center [266, 327] width 532 height 32
click at [458, 324] on span "Next Question" at bounding box center [465, 327] width 35 height 7
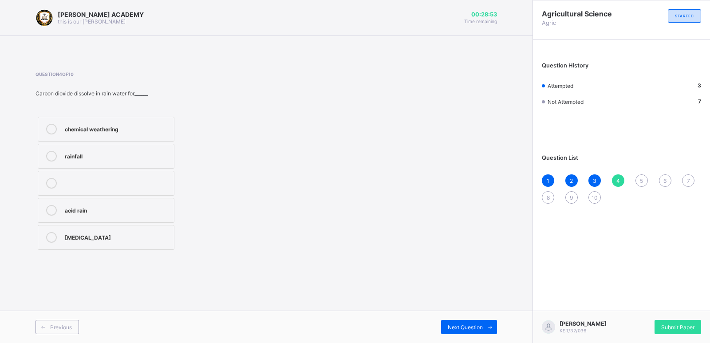
click at [129, 243] on label "Carbonic acid" at bounding box center [106, 237] width 137 height 25
click at [472, 325] on span "Next Question" at bounding box center [465, 327] width 35 height 7
click at [150, 237] on div "Erosion" at bounding box center [117, 236] width 105 height 9
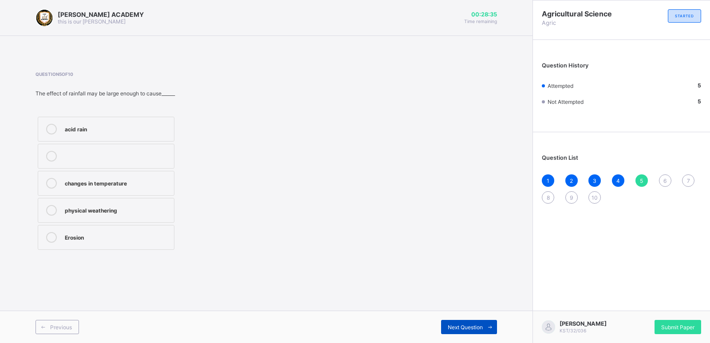
click at [443, 321] on div "Next Question" at bounding box center [469, 327] width 56 height 14
click at [168, 185] on div "chemical weathering" at bounding box center [117, 182] width 105 height 9
click at [465, 322] on div "Next Question" at bounding box center [469, 327] width 56 height 14
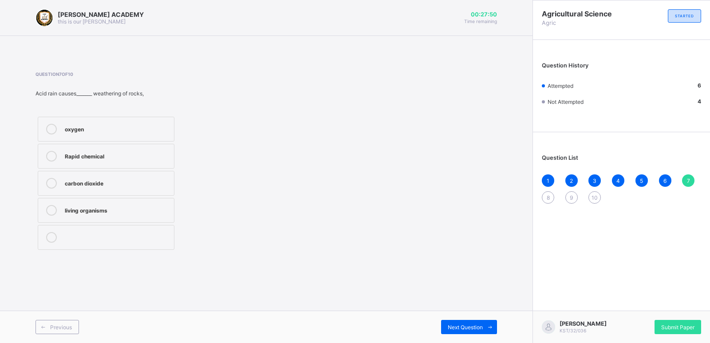
click at [91, 208] on div "living organisms" at bounding box center [117, 209] width 105 height 9
click at [473, 322] on div "Next Question" at bounding box center [469, 327] width 56 height 14
drag, startPoint x: 127, startPoint y: 152, endPoint x: 110, endPoint y: 144, distance: 19.6
click at [110, 144] on label "Soil profile" at bounding box center [106, 156] width 137 height 25
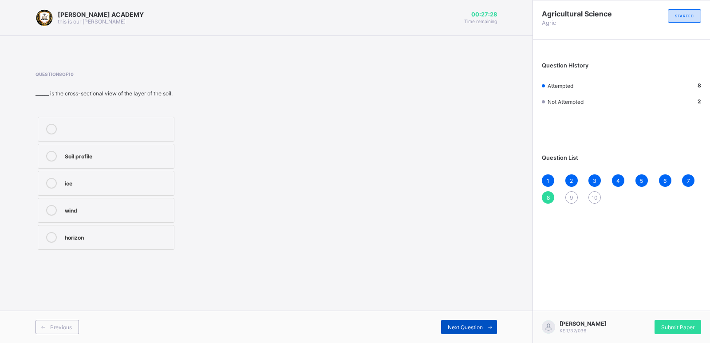
click at [460, 322] on div "Next Question" at bounding box center [469, 327] width 56 height 14
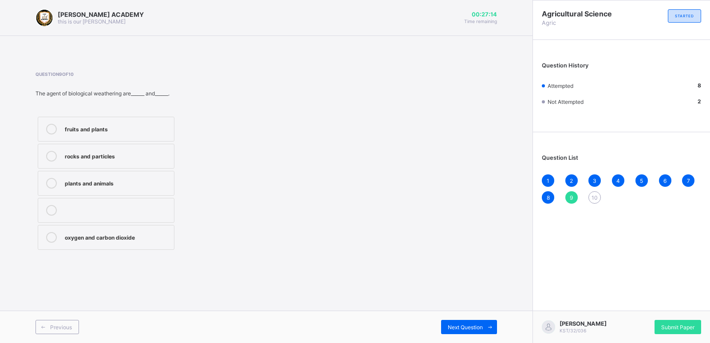
click at [158, 193] on label "plants and animals" at bounding box center [106, 183] width 137 height 25
click at [463, 320] on div "Next Question" at bounding box center [469, 327] width 56 height 14
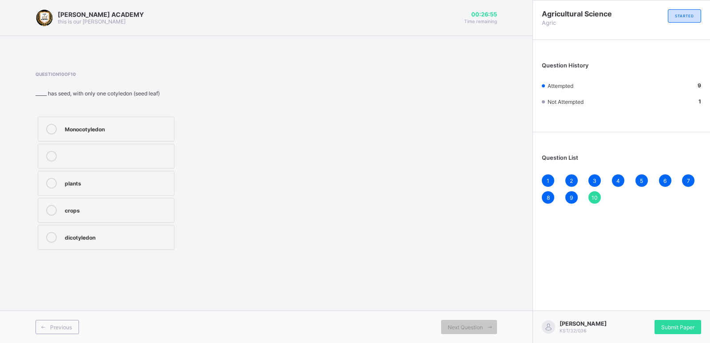
click at [173, 126] on label "Monocotyledon" at bounding box center [106, 129] width 137 height 25
click at [549, 177] on div "1" at bounding box center [548, 180] width 12 height 12
click at [571, 179] on span "2" at bounding box center [571, 180] width 3 height 7
click at [115, 154] on div "four" at bounding box center [117, 155] width 105 height 9
click at [595, 197] on span "10" at bounding box center [594, 197] width 6 height 7
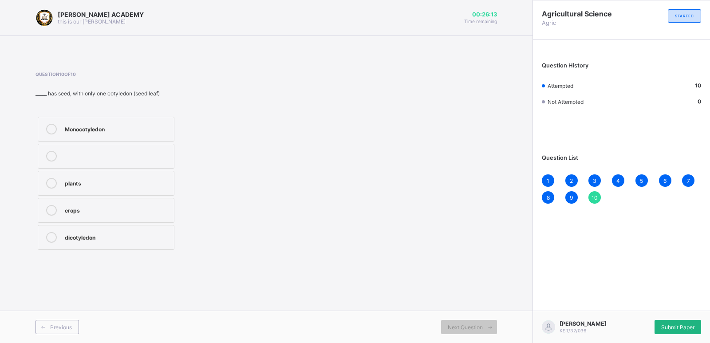
click at [676, 330] on div "Submit Paper" at bounding box center [677, 327] width 47 height 14
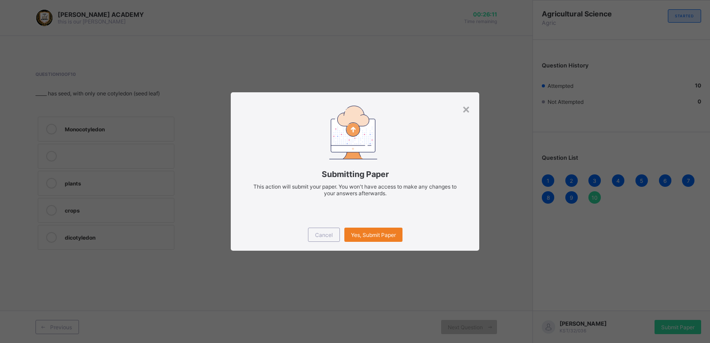
click at [386, 226] on div "Cancel Yes, Submit Paper" at bounding box center [355, 235] width 248 height 32
click at [461, 105] on div "Submitting Paper This action will submit your paper. You won't have access to m…" at bounding box center [355, 155] width 248 height 126
click at [462, 104] on div "×" at bounding box center [466, 108] width 8 height 15
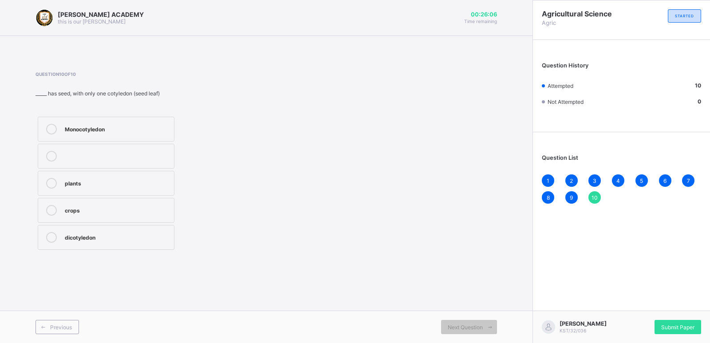
click at [462, 104] on div "Question 10 of 10 _____ has seed, with only one cotyledon (seed leaf) Monocotyl…" at bounding box center [265, 161] width 461 height 181
click at [671, 321] on div "Submit Paper" at bounding box center [677, 327] width 47 height 14
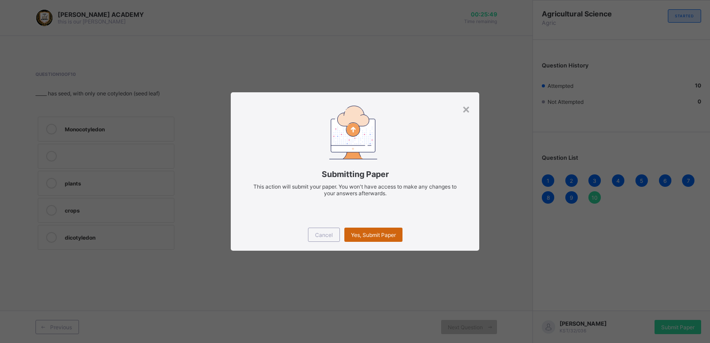
click at [361, 236] on span "Yes, Submit Paper" at bounding box center [373, 235] width 45 height 7
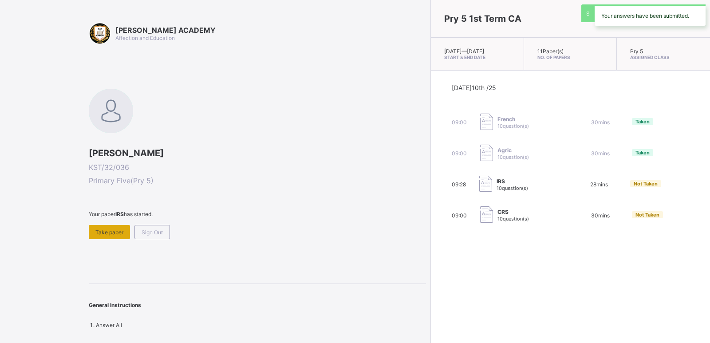
click at [120, 229] on span "Take paper" at bounding box center [109, 232] width 28 height 7
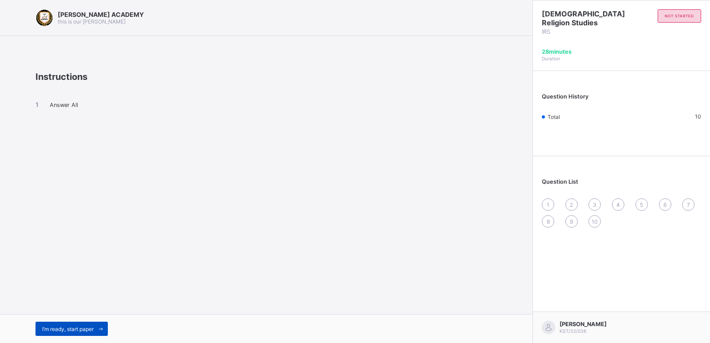
click at [64, 328] on span "I’m ready, start paper" at bounding box center [67, 329] width 51 height 7
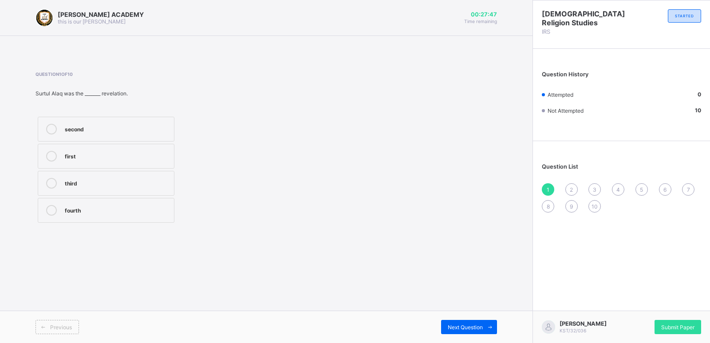
click at [142, 165] on label "first" at bounding box center [106, 156] width 137 height 25
click at [487, 326] on icon at bounding box center [490, 327] width 7 height 6
click at [459, 327] on span "Next Question" at bounding box center [465, 327] width 35 height 7
click at [157, 124] on div "20" at bounding box center [117, 128] width 105 height 9
click at [466, 326] on span "Next Question" at bounding box center [465, 327] width 35 height 7
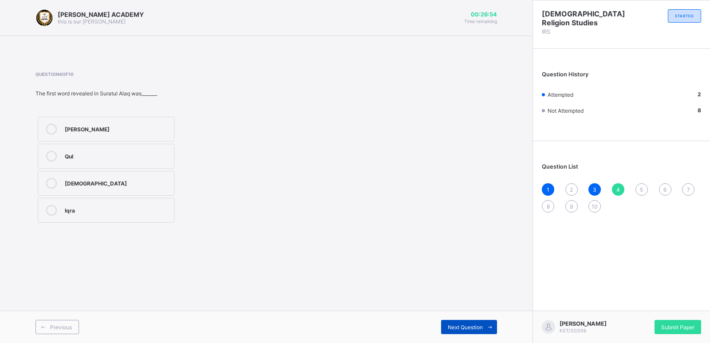
click at [466, 326] on span "Next Question" at bounding box center [465, 327] width 35 height 7
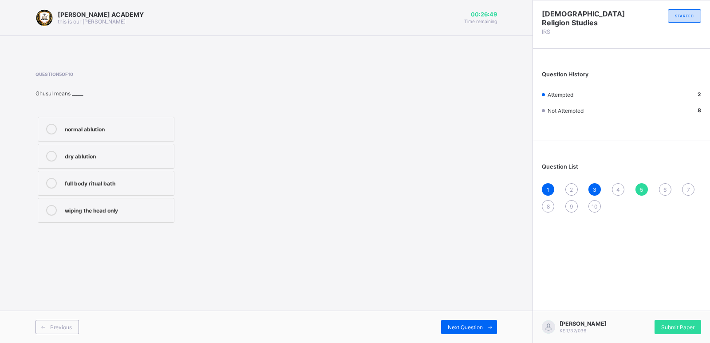
click at [618, 186] on span "4" at bounding box center [618, 189] width 4 height 7
click at [127, 122] on label "Ar-Rahman" at bounding box center [106, 129] width 137 height 25
click at [473, 310] on div "KAY ACADEMY this is our motton 00:26:30 Time remaining Question 4 of 10 The fir…" at bounding box center [266, 171] width 532 height 343
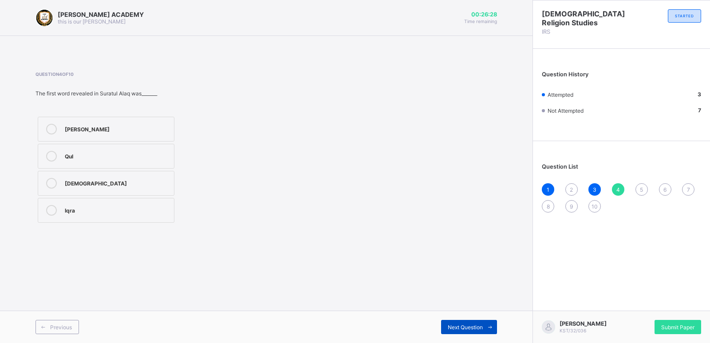
click at [476, 324] on span "Next Question" at bounding box center [465, 327] width 35 height 7
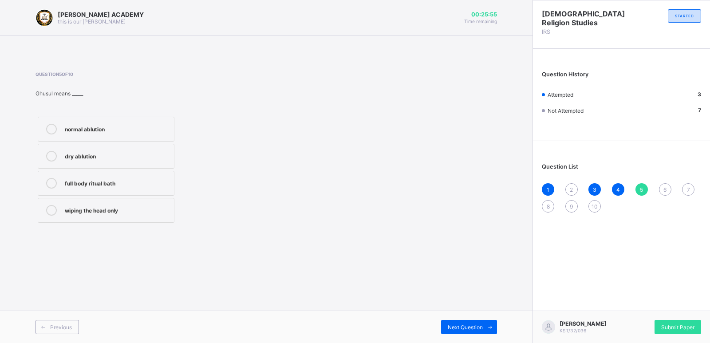
click at [145, 185] on div "full body ritual bath" at bounding box center [117, 182] width 105 height 9
click at [475, 326] on span "Next Question" at bounding box center [465, 327] width 35 height 7
click at [151, 128] on div "ater Janaba (impurity)" at bounding box center [117, 128] width 105 height 9
click at [460, 326] on span "Next Question" at bounding box center [465, 327] width 35 height 7
click at [572, 189] on span "2" at bounding box center [571, 189] width 3 height 7
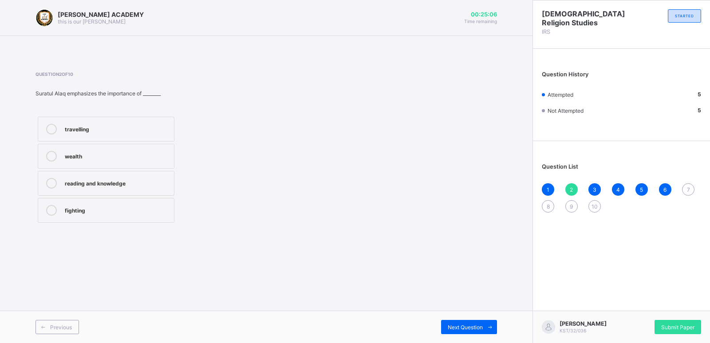
click at [149, 183] on div "reading and knowledge" at bounding box center [117, 182] width 105 height 9
click at [452, 332] on div "Next Question" at bounding box center [469, 327] width 56 height 14
click at [688, 189] on span "7" at bounding box center [688, 189] width 3 height 7
click at [121, 188] on div "washing the entire body" at bounding box center [117, 183] width 105 height 11
click at [468, 321] on div "Next Question" at bounding box center [469, 327] width 56 height 14
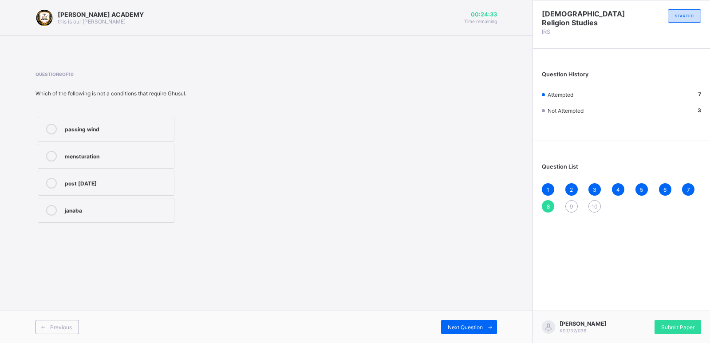
click at [685, 187] on div "7" at bounding box center [688, 189] width 12 height 12
click at [455, 328] on span "Next Question" at bounding box center [465, 327] width 35 height 7
click at [138, 179] on div "post natal" at bounding box center [117, 182] width 105 height 9
click at [451, 328] on span "Next Question" at bounding box center [465, 327] width 35 height 7
click at [83, 214] on div "Akhira" at bounding box center [117, 210] width 105 height 11
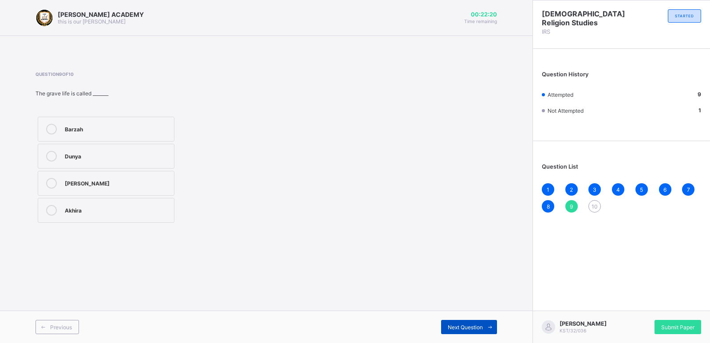
click at [444, 322] on div "Next Question" at bounding box center [469, 327] width 56 height 14
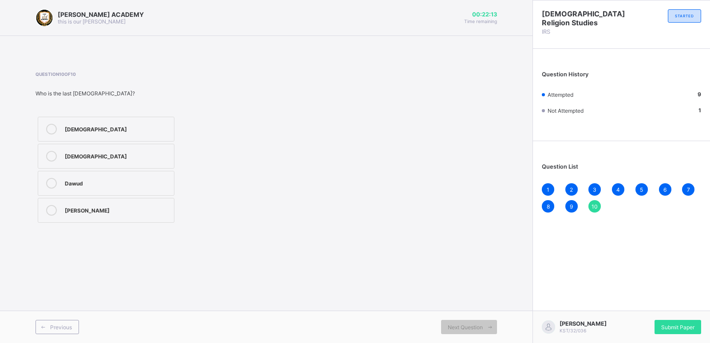
click at [147, 150] on label "Muhammad" at bounding box center [106, 156] width 137 height 25
click at [676, 322] on div "Submit Paper" at bounding box center [677, 327] width 47 height 14
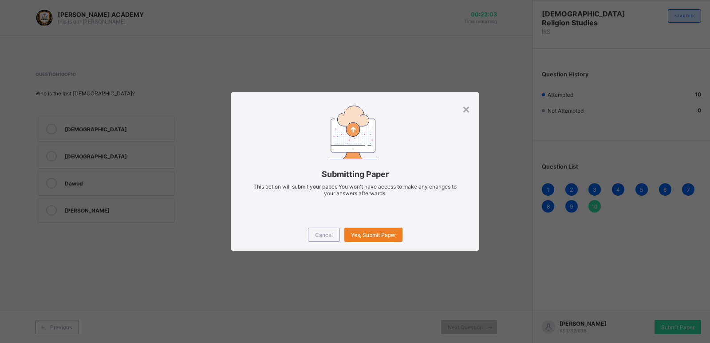
click at [676, 322] on div "× Submitting Paper This action will submit your paper. You won't have access to…" at bounding box center [355, 171] width 710 height 343
click at [464, 107] on div "×" at bounding box center [466, 108] width 8 height 15
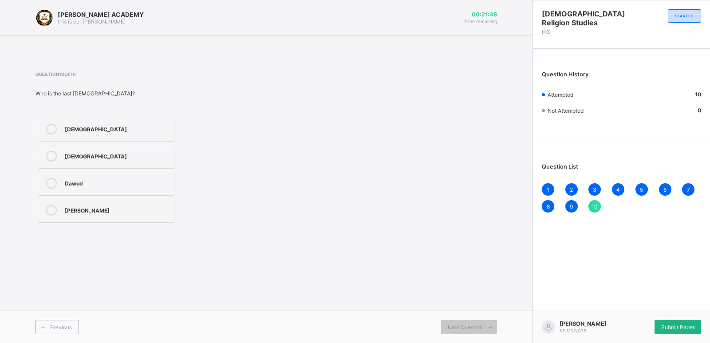
click at [676, 326] on span "Submit Paper" at bounding box center [677, 327] width 33 height 7
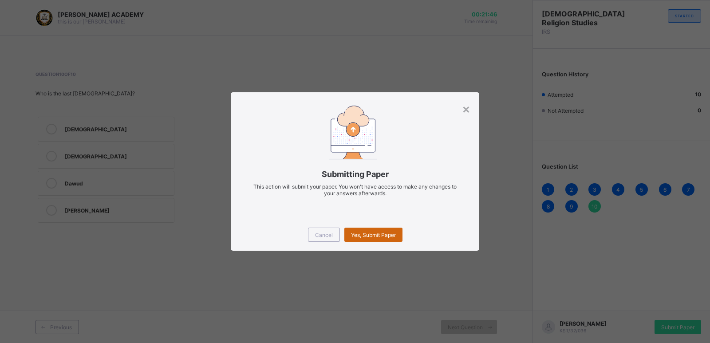
click at [374, 240] on div "Yes, Submit Paper" at bounding box center [373, 235] width 58 height 14
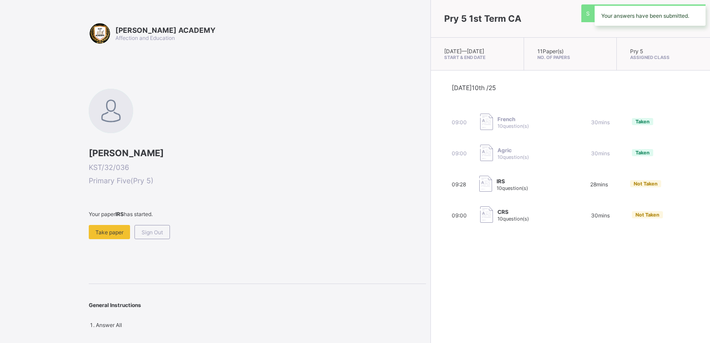
click at [431, 236] on div "Today 10th /25 09:00 French 10 question(s) 30 mins Taken 09:00 Agric 10 questio…" at bounding box center [570, 154] width 279 height 167
click at [111, 239] on div "Take paper" at bounding box center [109, 232] width 41 height 14
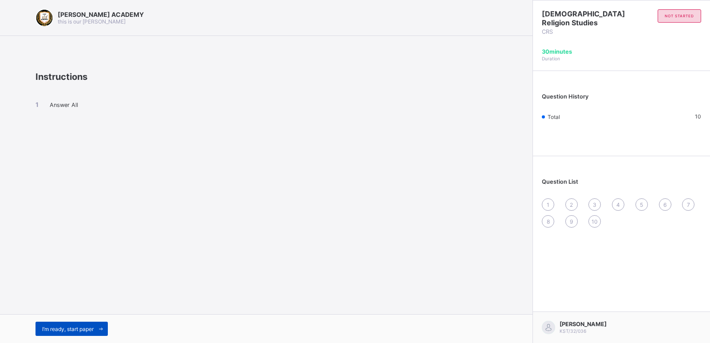
click at [86, 326] on span "I’m ready, start paper" at bounding box center [67, 329] width 51 height 7
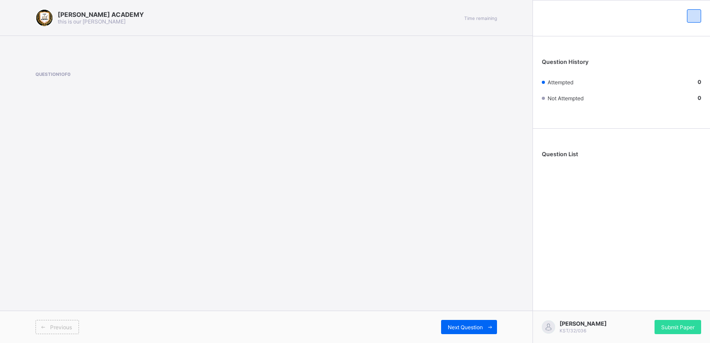
click at [86, 325] on div "Previous" at bounding box center [150, 327] width 231 height 14
